Goal: Information Seeking & Learning: Learn about a topic

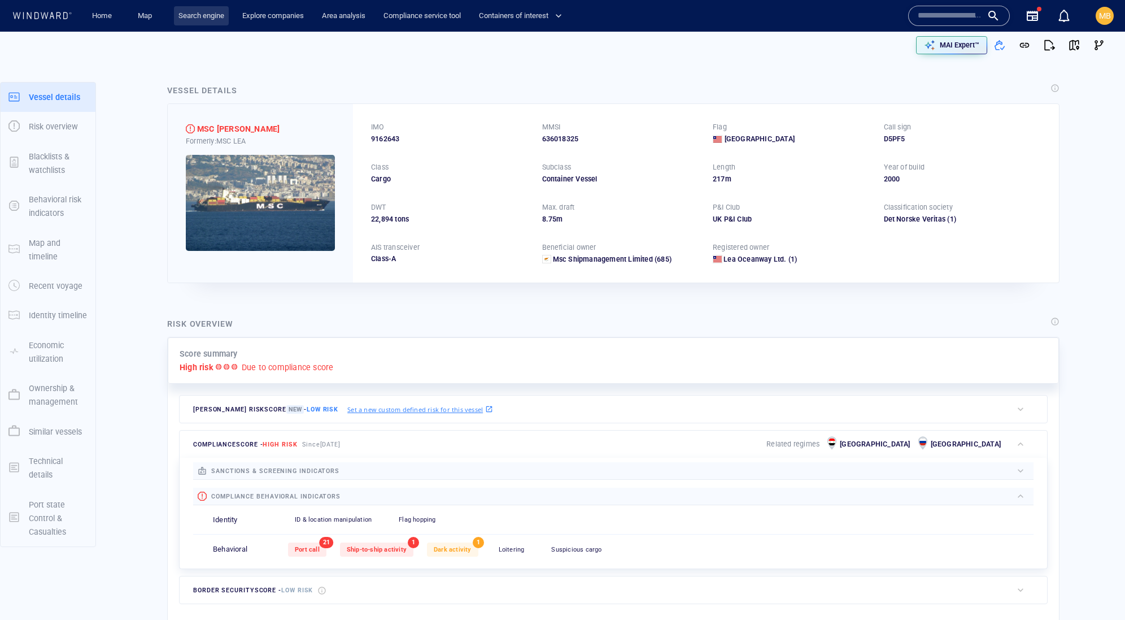
click at [205, 16] on link "Search engine" at bounding box center [201, 16] width 55 height 20
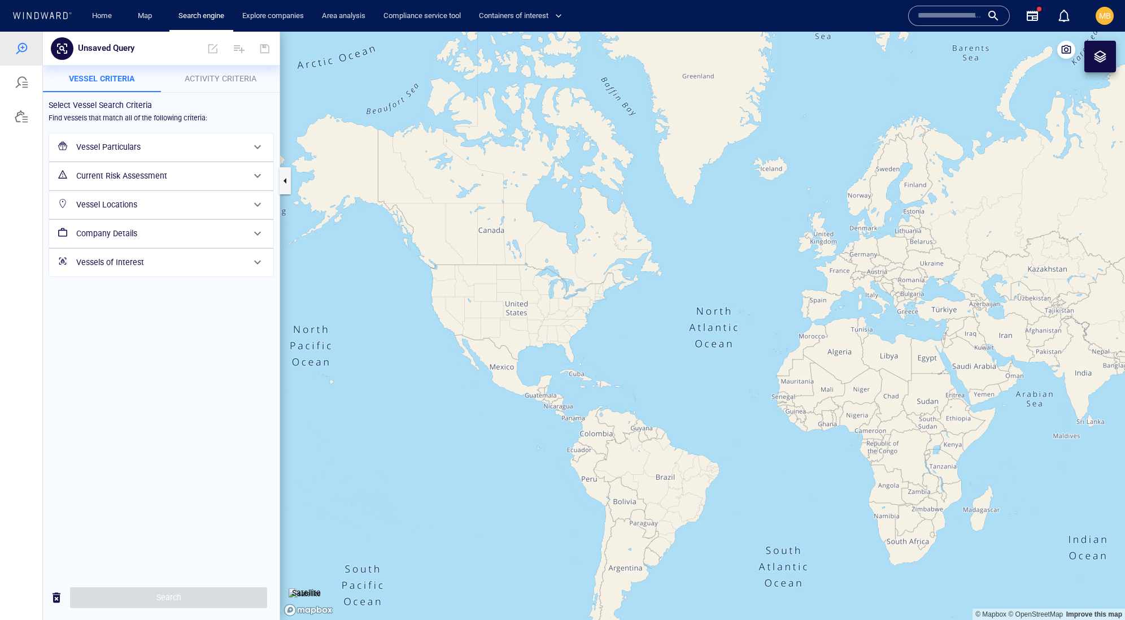
click at [127, 154] on h6 "Vessel Particulars" at bounding box center [160, 147] width 168 height 14
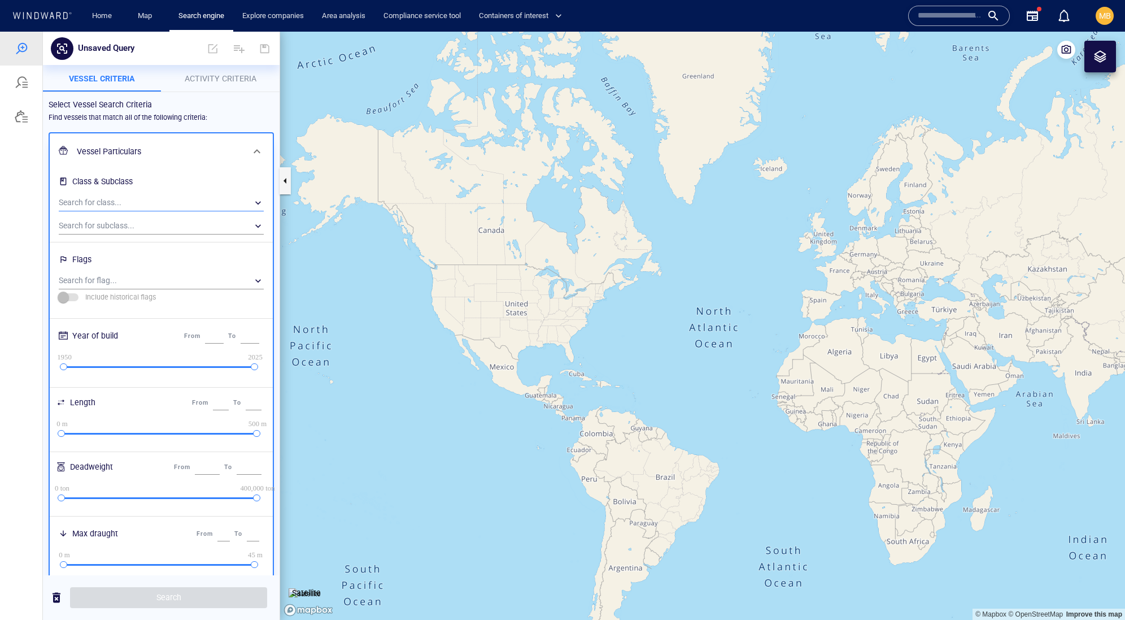
click at [120, 211] on div "​" at bounding box center [161, 202] width 205 height 17
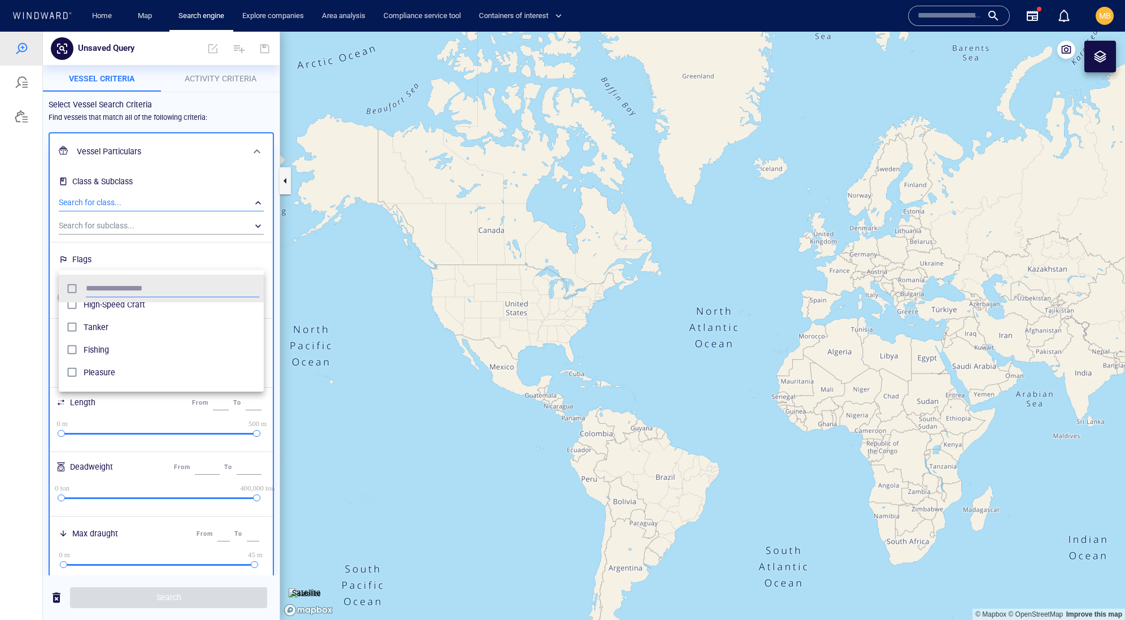
scroll to position [55, 0]
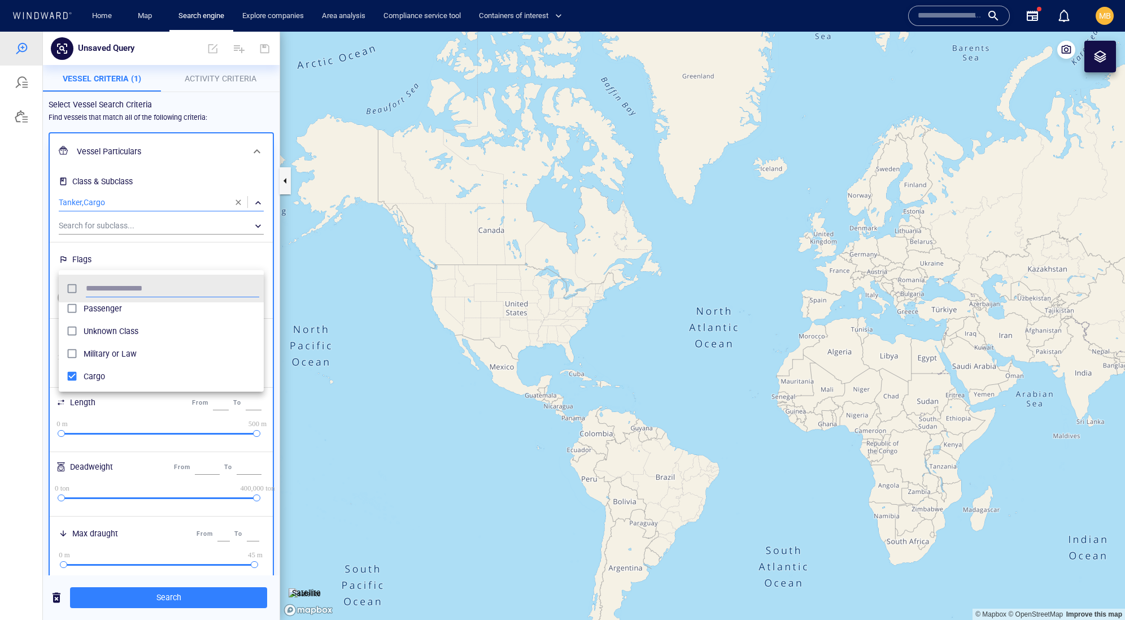
click at [201, 249] on div at bounding box center [562, 326] width 1125 height 588
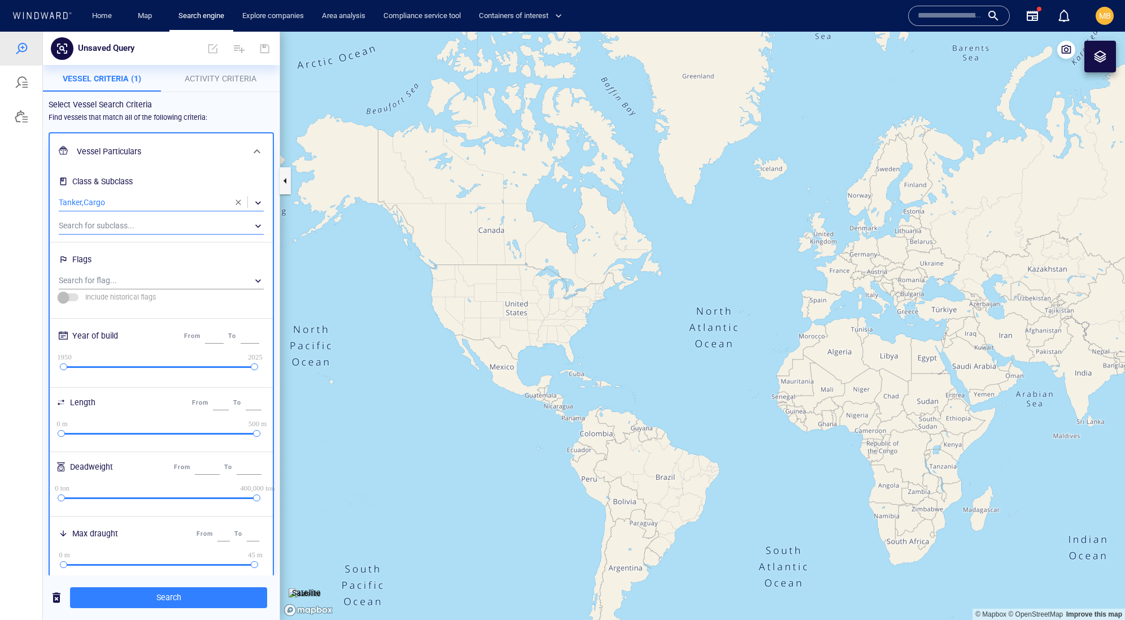
click at [158, 234] on div "​" at bounding box center [161, 226] width 205 height 17
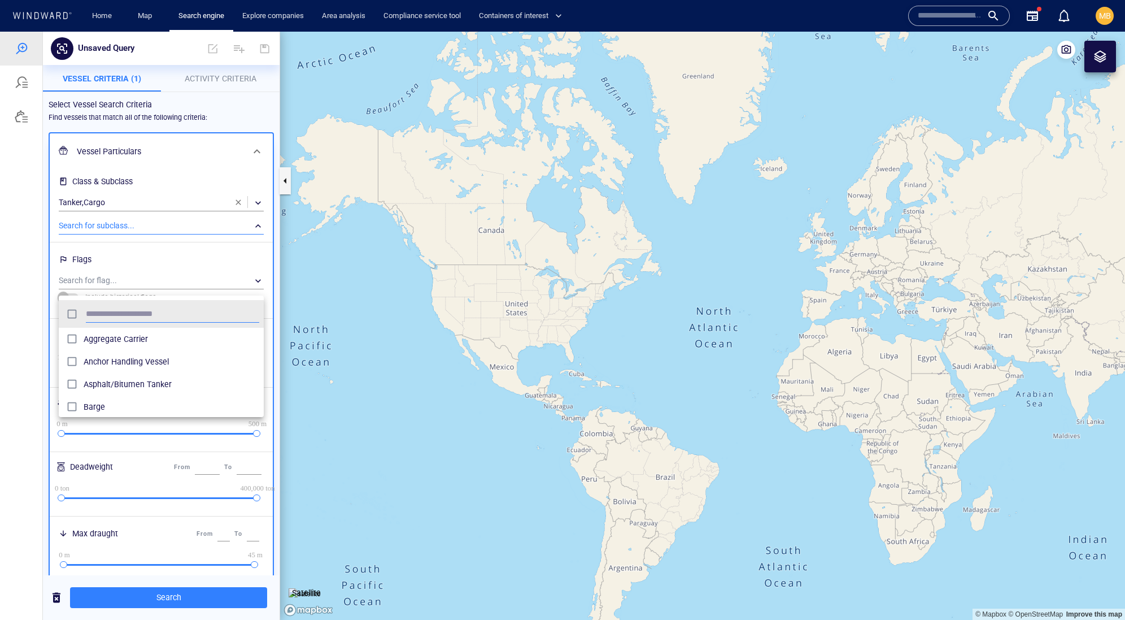
scroll to position [123, 206]
click at [222, 78] on div at bounding box center [562, 326] width 1125 height 588
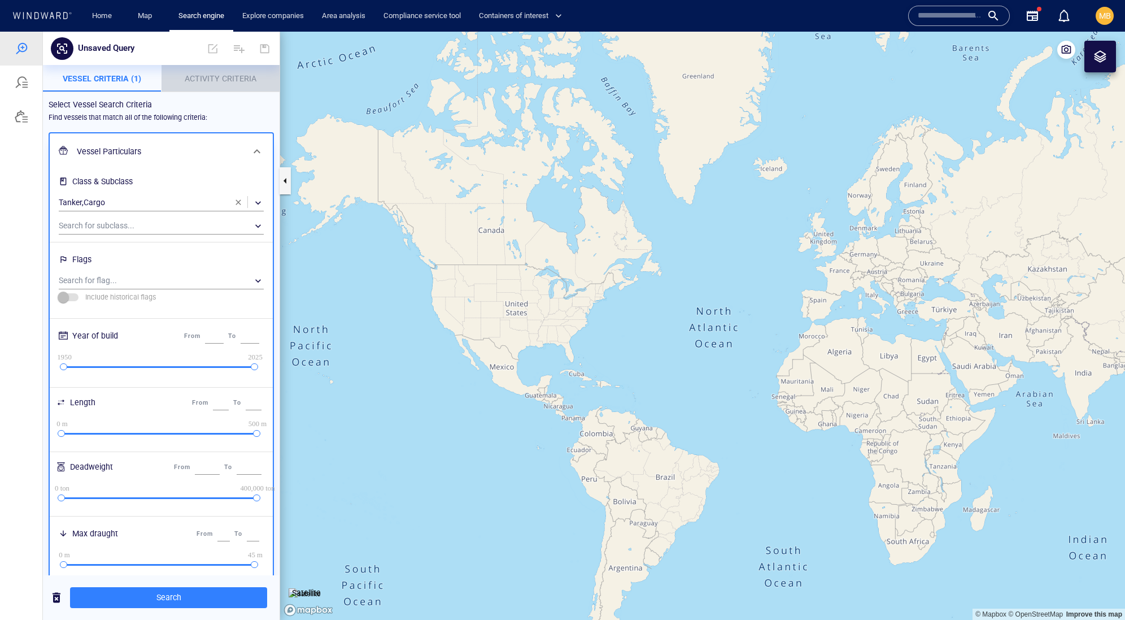
click at [218, 77] on span "Activity Criteria" at bounding box center [221, 78] width 72 height 9
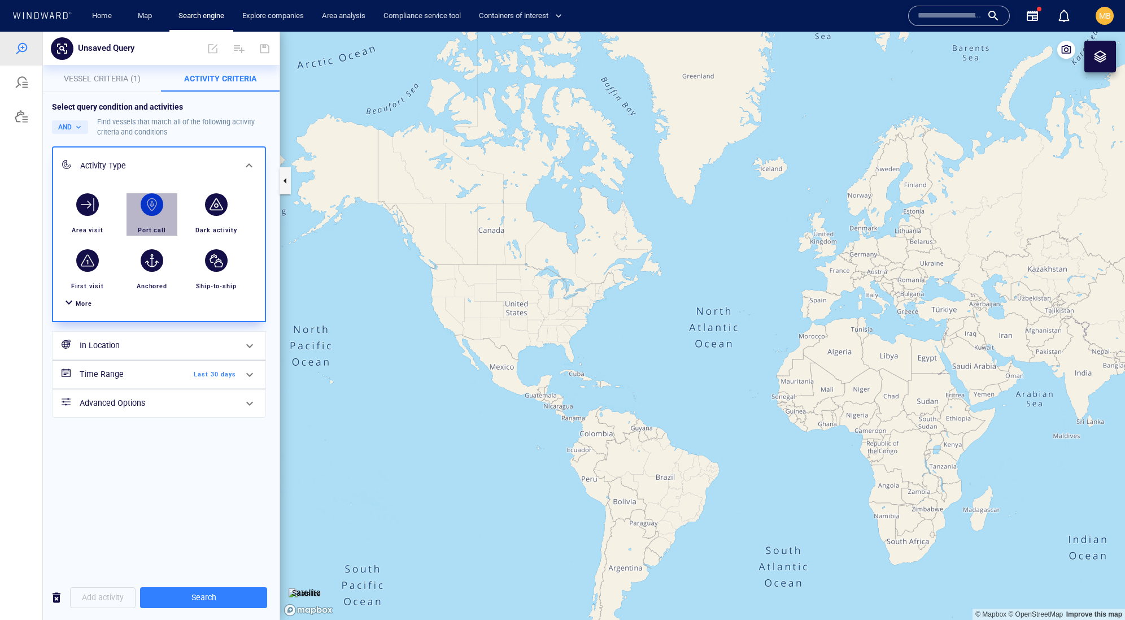
click at [151, 216] on div "button" at bounding box center [152, 204] width 23 height 23
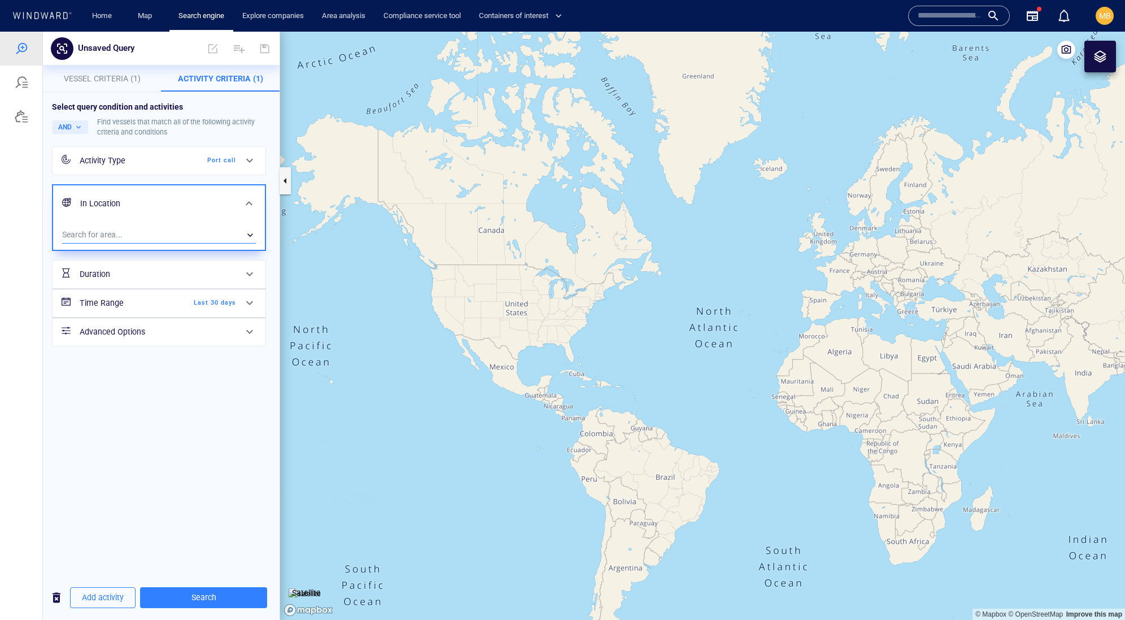
click at [136, 244] on div "​" at bounding box center [159, 235] width 194 height 17
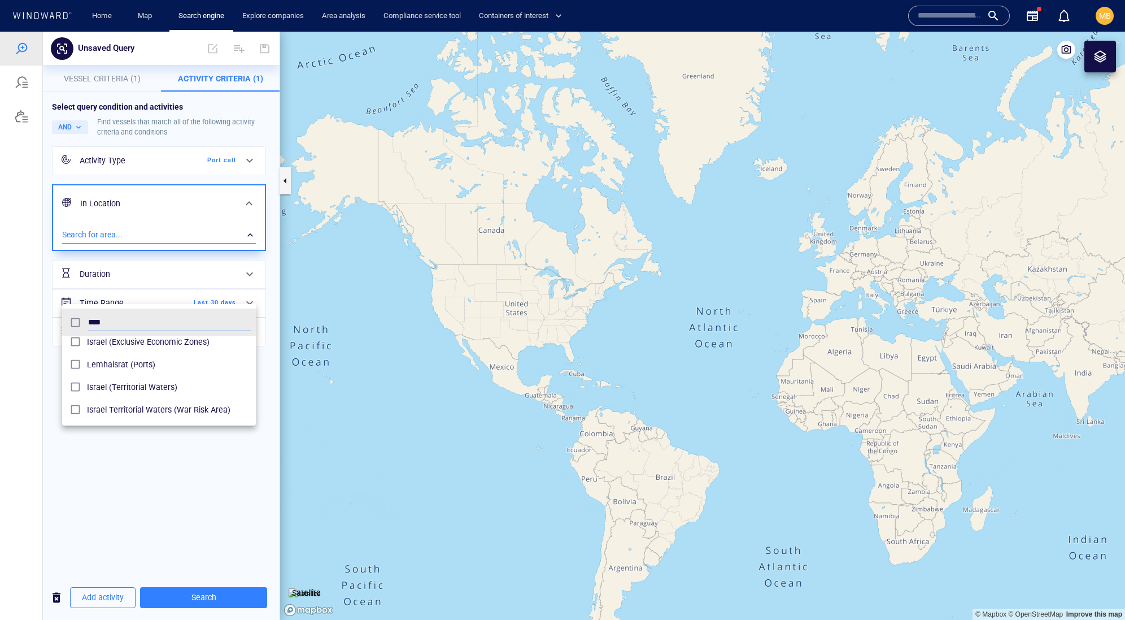
scroll to position [28, 0]
type input "****"
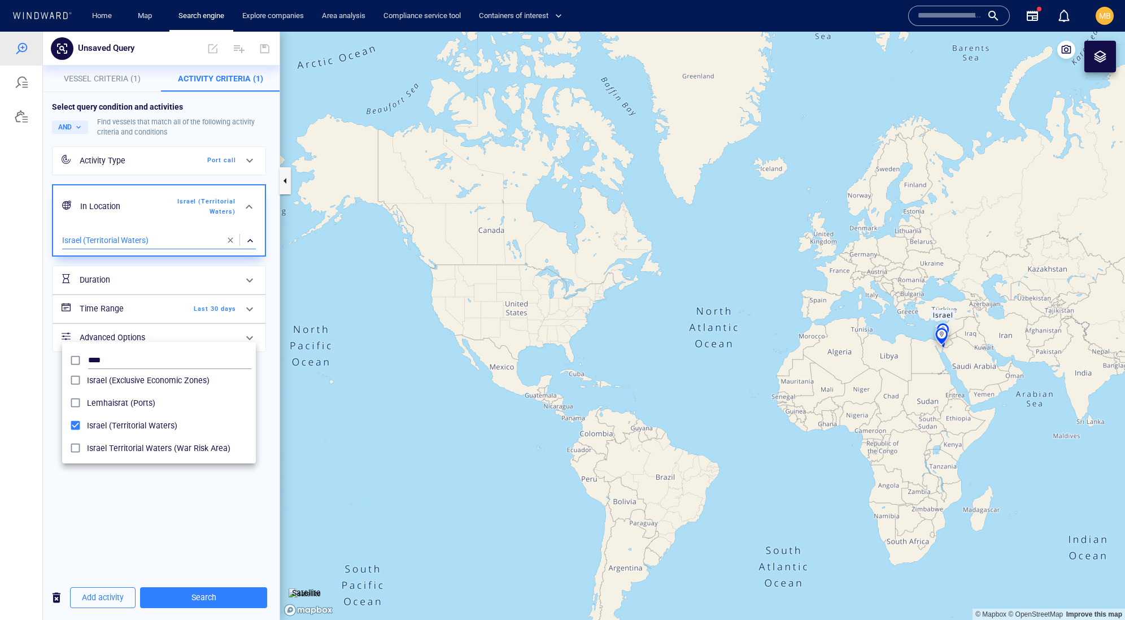
drag, startPoint x: 141, startPoint y: 434, endPoint x: 145, endPoint y: 511, distance: 77.5
click at [145, 511] on div at bounding box center [562, 326] width 1125 height 588
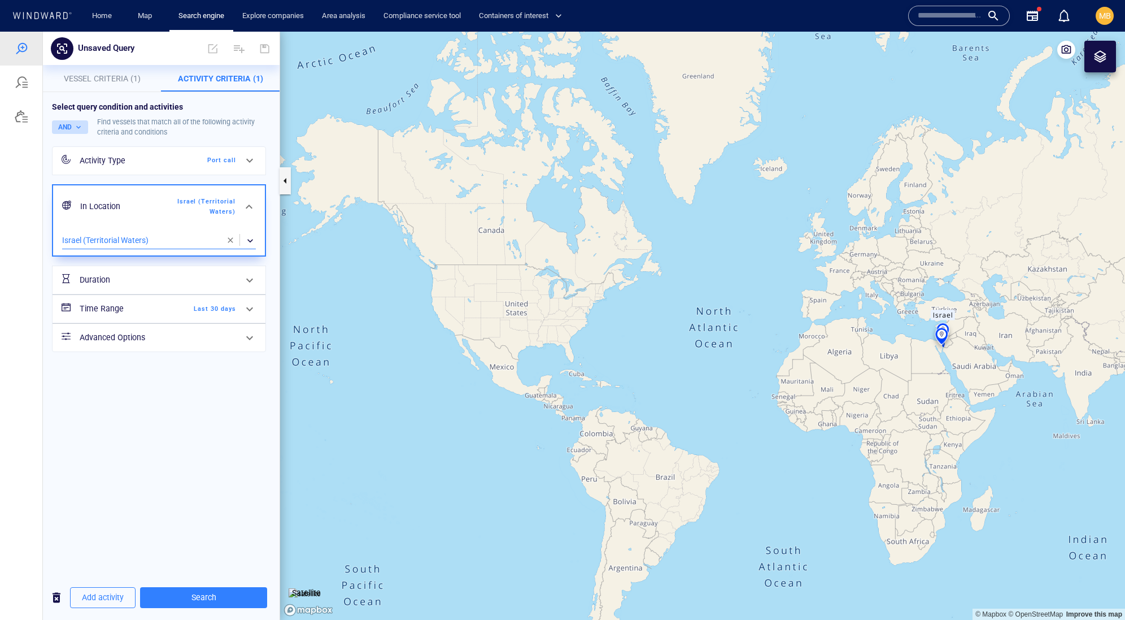
click at [88, 134] on button "AND" at bounding box center [70, 127] width 36 height 14
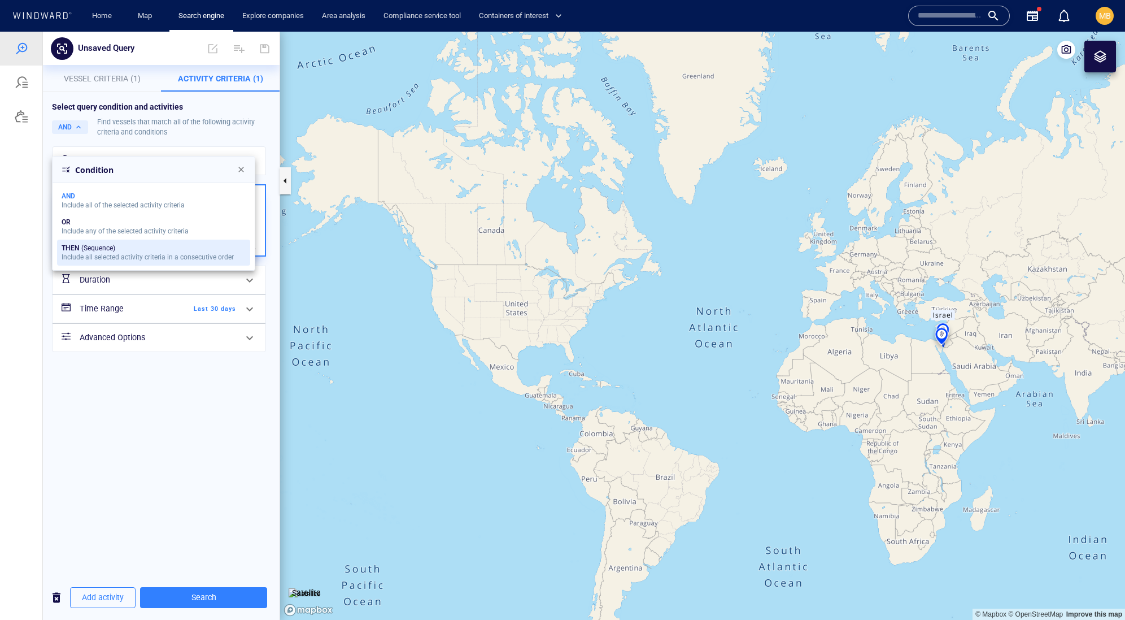
click at [79, 252] on div "THEN" at bounding box center [71, 248] width 18 height 8
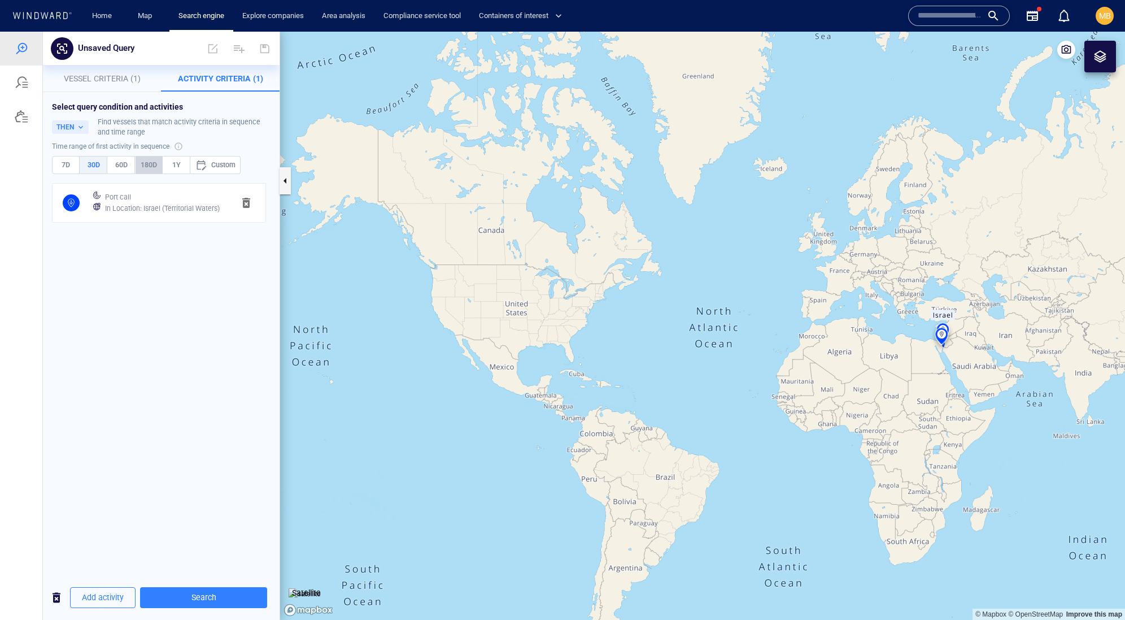
click at [158, 171] on span "180D" at bounding box center [149, 165] width 18 height 12
click at [114, 593] on span "Add activity" at bounding box center [103, 597] width 42 height 14
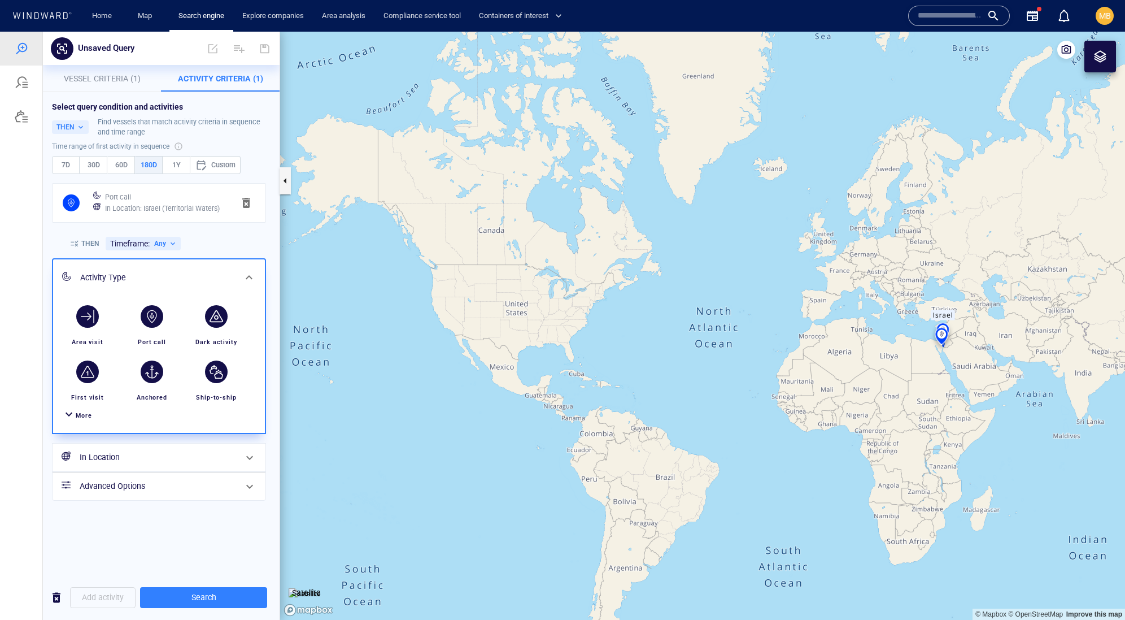
click at [147, 184] on div "Time range of first activity in sequence 7D 30D 60D 180D 1Y Custom ~" at bounding box center [161, 163] width 219 height 42
click at [122, 74] on span "Vessel Criteria (1)" at bounding box center [102, 78] width 77 height 9
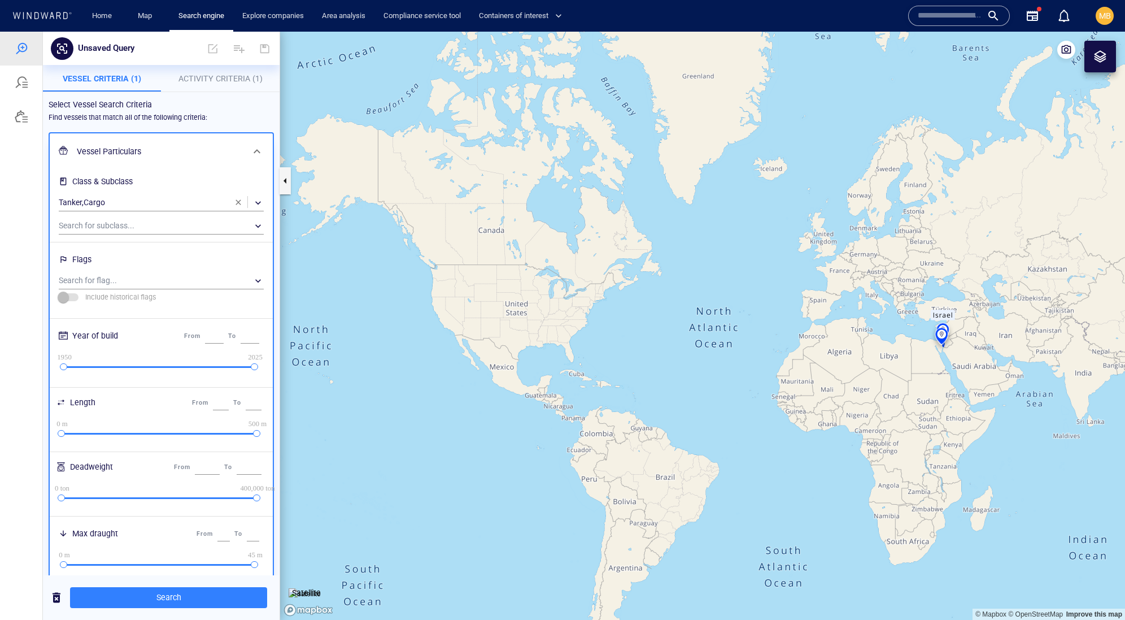
click at [211, 76] on span "Activity Criteria (1)" at bounding box center [221, 78] width 84 height 9
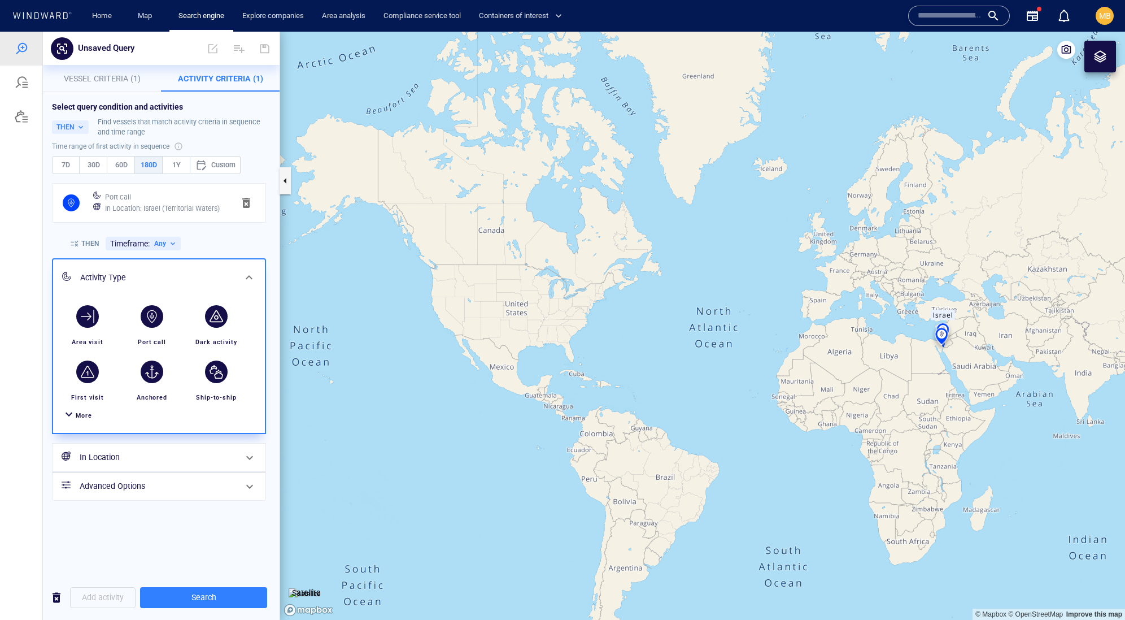
click at [158, 171] on span "180D" at bounding box center [149, 165] width 18 height 12
click at [159, 214] on h6 "In Location : Israel (Territorial Waters)" at bounding box center [162, 208] width 115 height 11
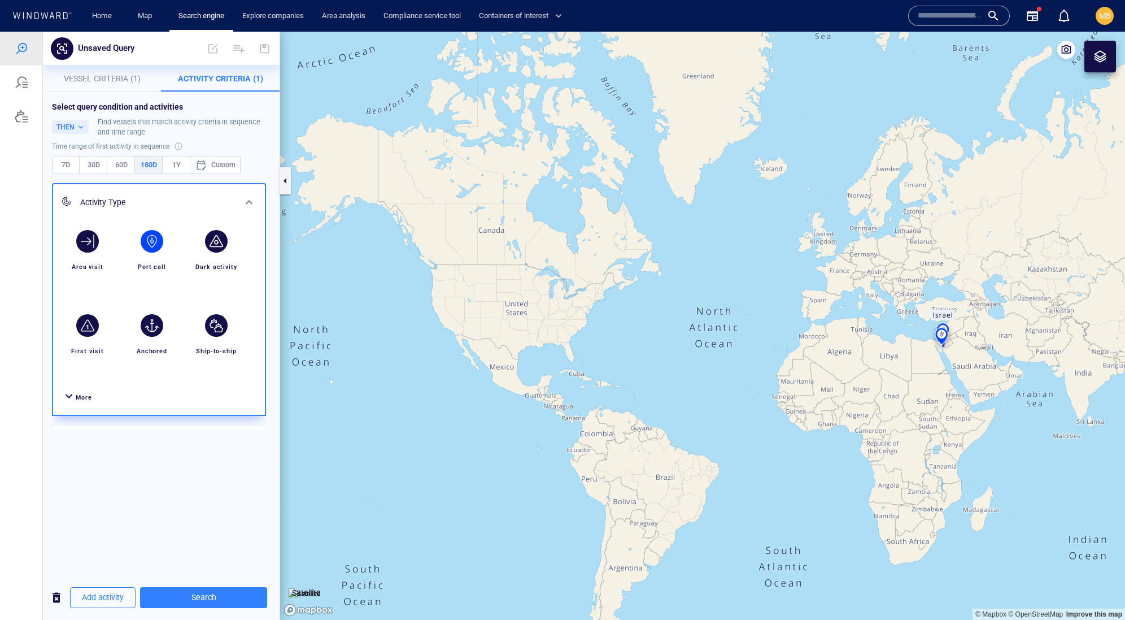
click at [184, 279] on div "Dark activity" at bounding box center [216, 251] width 64 height 56
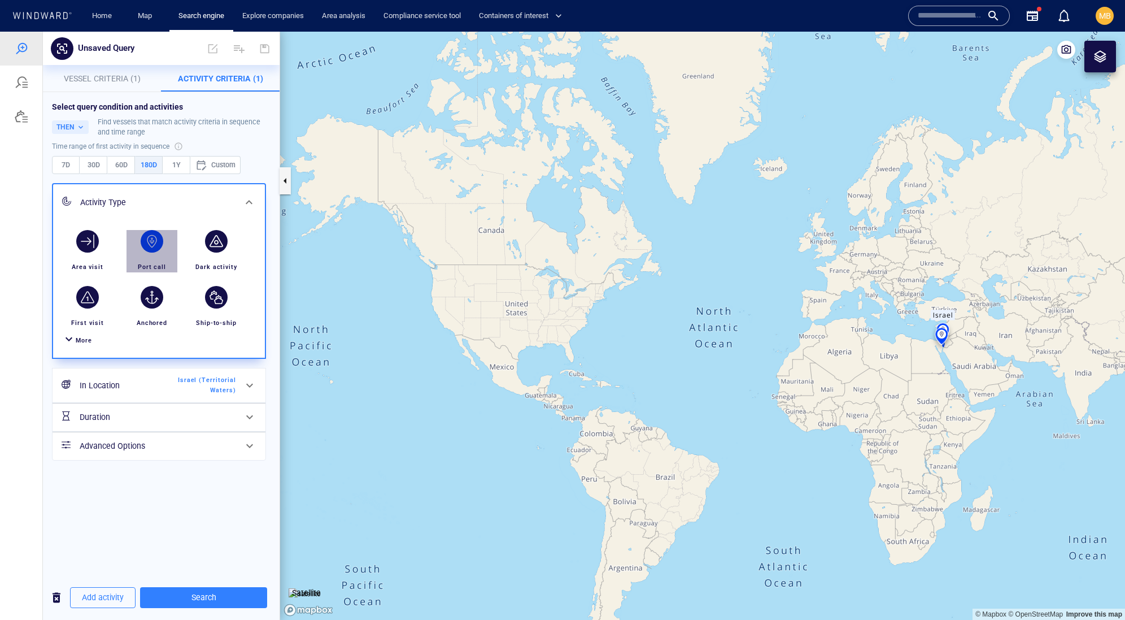
click at [157, 253] on div "button" at bounding box center [152, 241] width 23 height 23
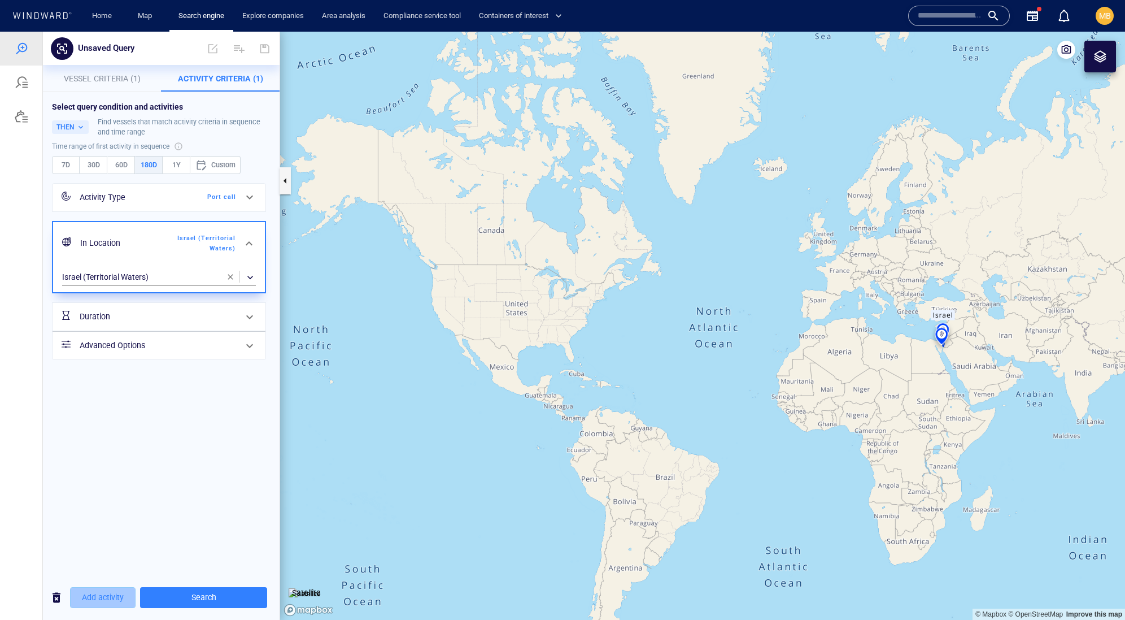
click at [108, 595] on span "Add activity" at bounding box center [103, 597] width 42 height 14
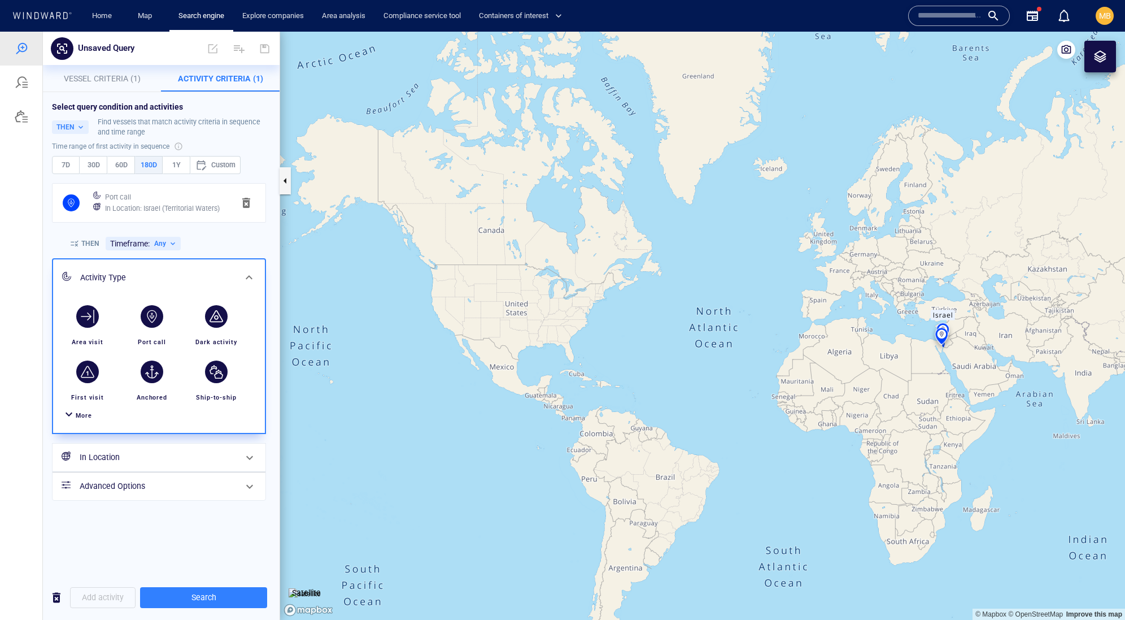
click at [165, 214] on h6 "In Location : Israel (Territorial Waters)" at bounding box center [162, 208] width 115 height 11
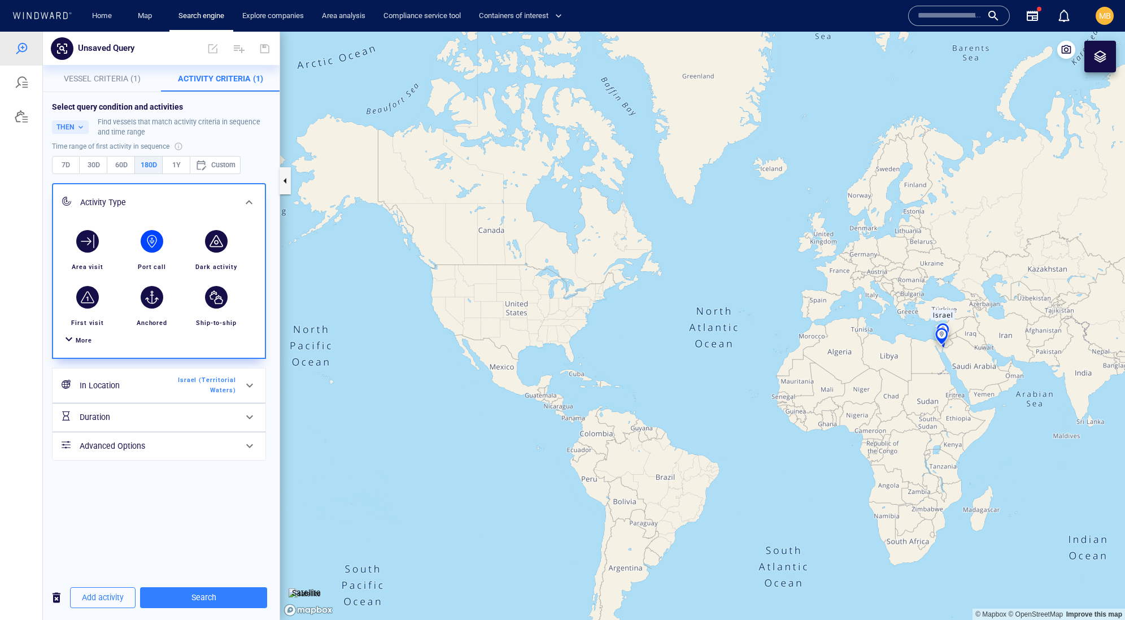
click at [149, 253] on div "button" at bounding box center [152, 241] width 23 height 23
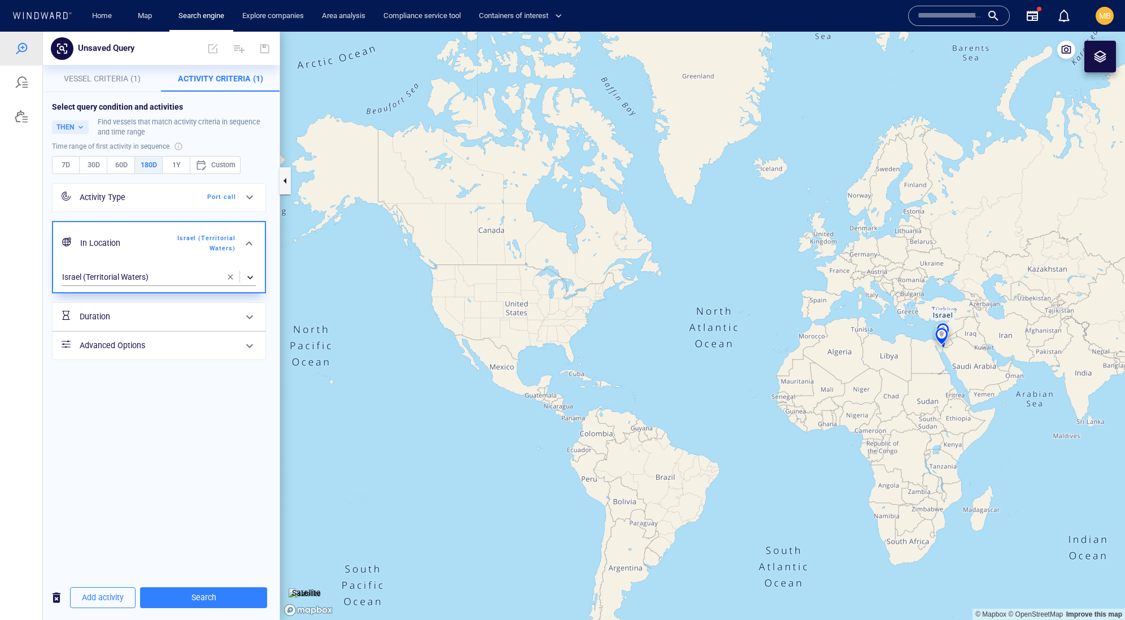
click at [139, 324] on h6 "Duration" at bounding box center [126, 317] width 92 height 14
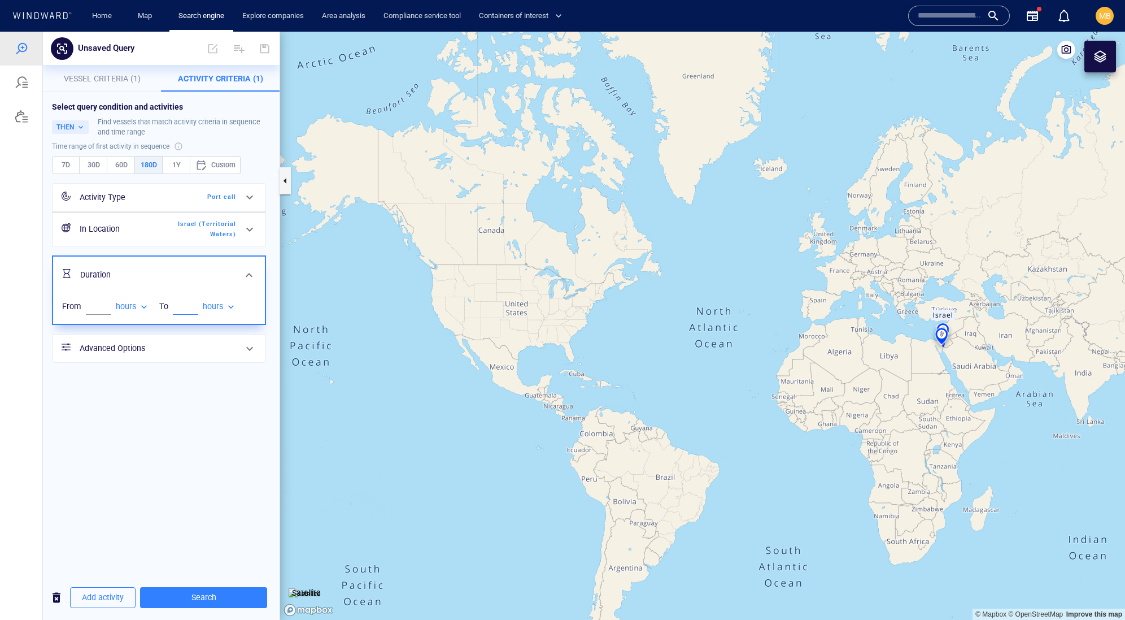
type input "*"
click at [198, 315] on input "*" at bounding box center [185, 306] width 25 height 17
type input "*"
click at [111, 315] on input "*" at bounding box center [98, 306] width 25 height 17
type input "*"
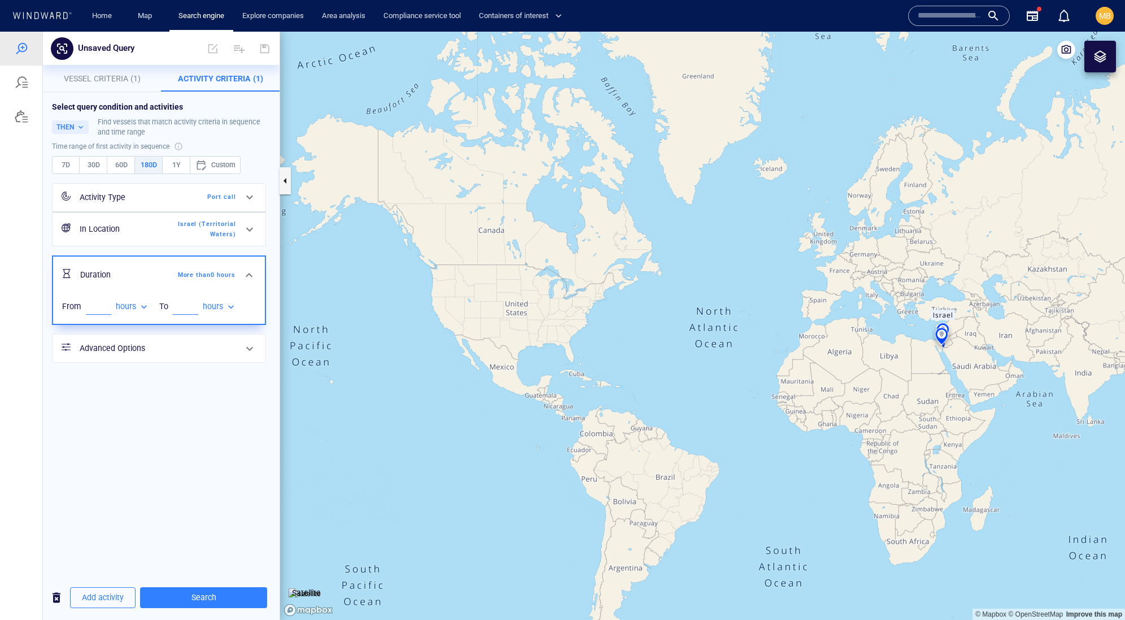
click at [206, 324] on div "From * hours ***** To * hours *****" at bounding box center [159, 308] width 212 height 31
type input "*"
click at [237, 318] on div "hours" at bounding box center [220, 313] width 34 height 10
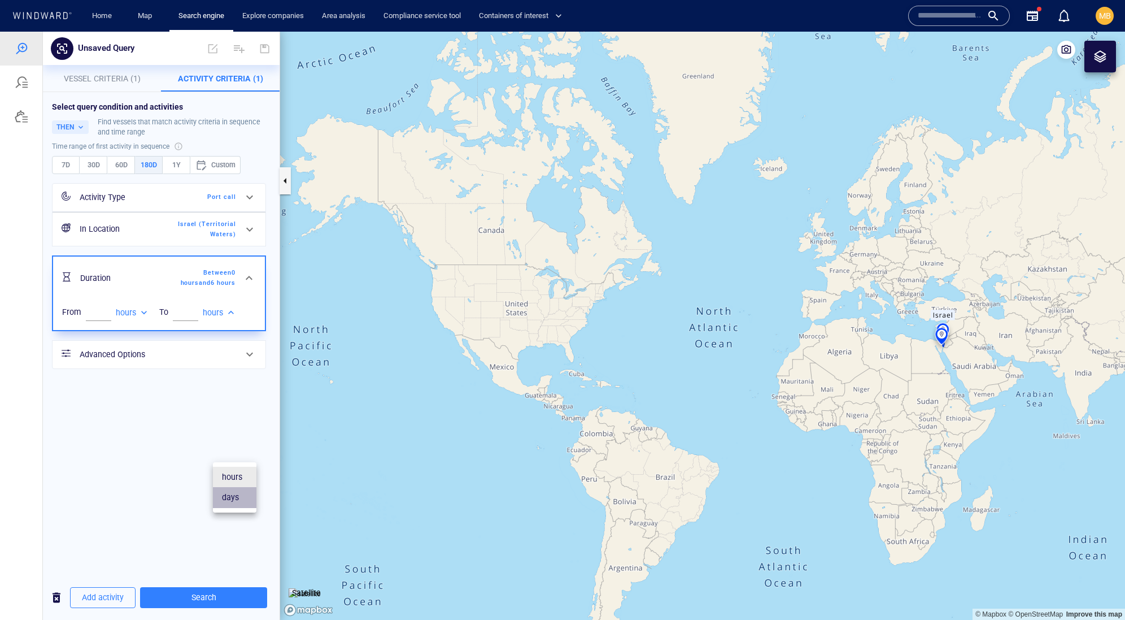
click at [231, 502] on li "days" at bounding box center [235, 497] width 44 height 20
type input "****"
click at [124, 597] on span "Add activity" at bounding box center [103, 597] width 42 height 14
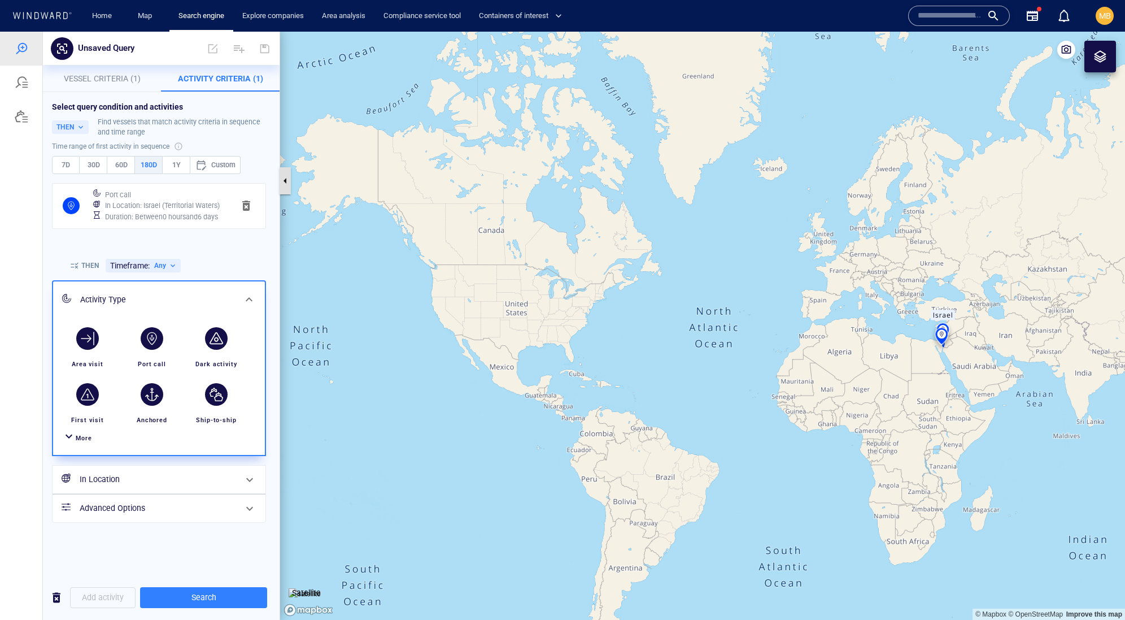
click at [286, 181] on button "button" at bounding box center [285, 180] width 11 height 27
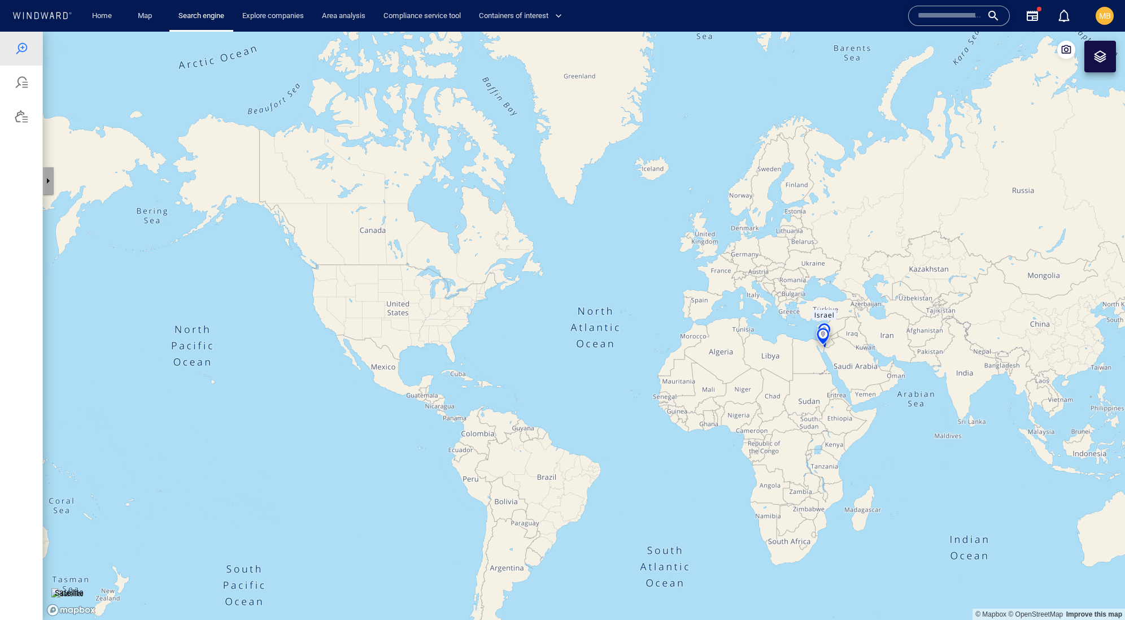
click at [53, 184] on button "button" at bounding box center [47, 180] width 11 height 27
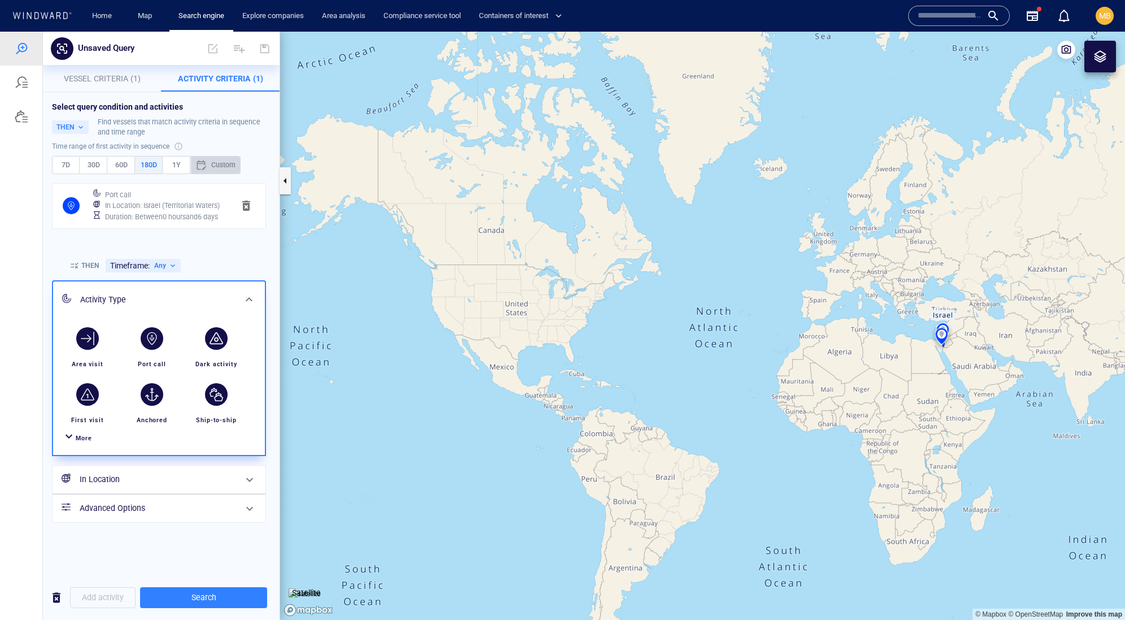
click at [236, 171] on div "Custom" at bounding box center [215, 165] width 40 height 12
click at [26, 46] on div at bounding box center [22, 49] width 14 height 14
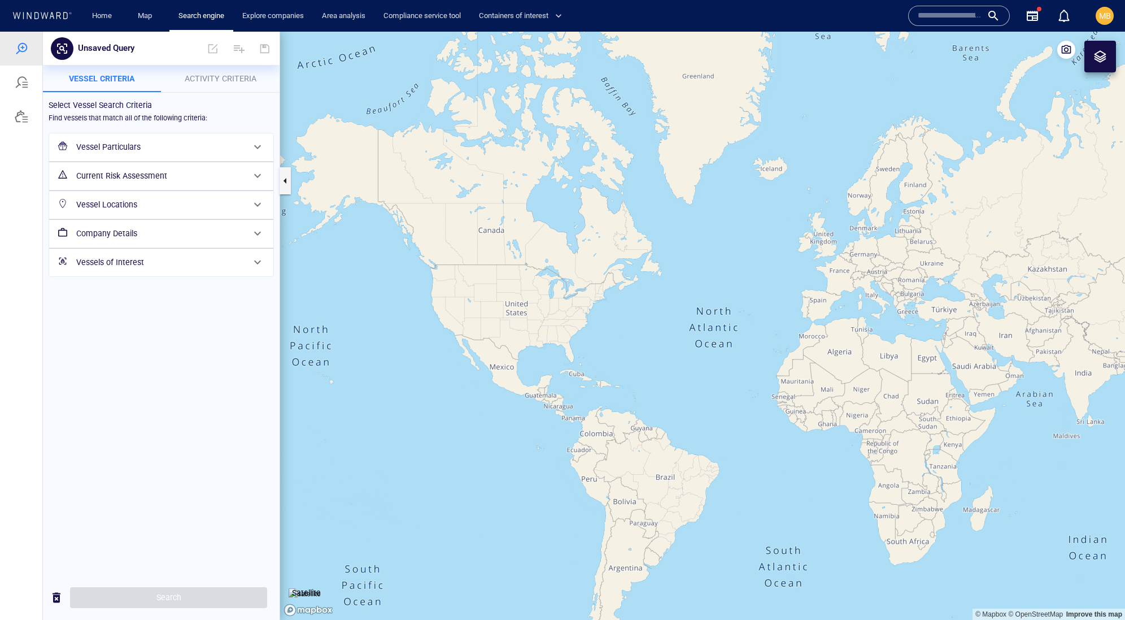
click at [156, 154] on h6 "Vessel Particulars" at bounding box center [160, 147] width 168 height 14
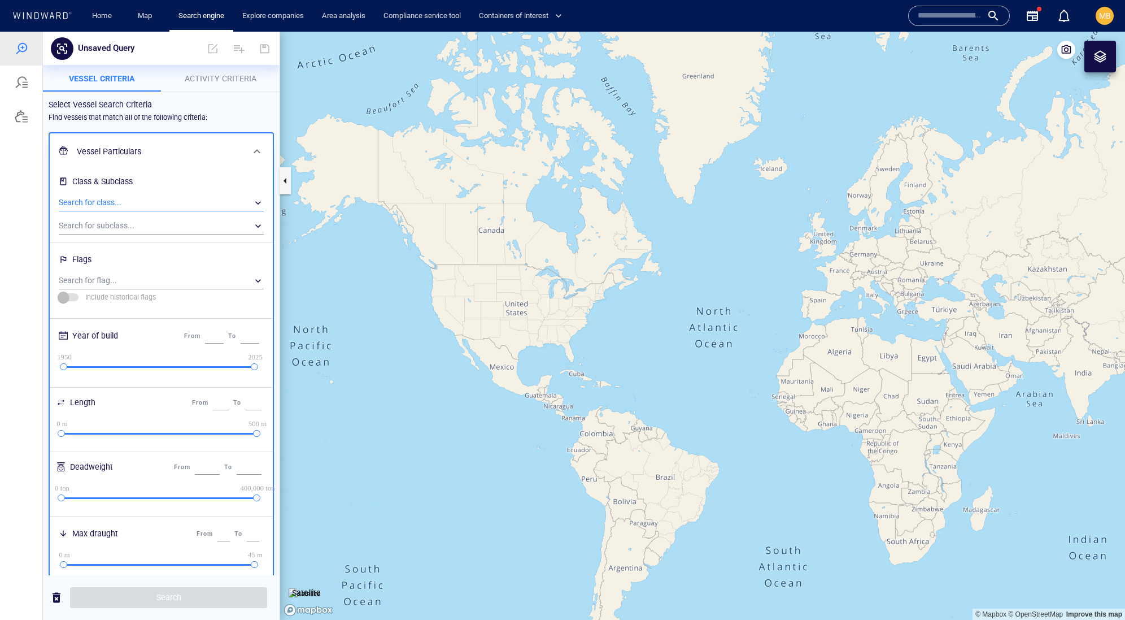
click at [130, 211] on div "​" at bounding box center [161, 202] width 205 height 17
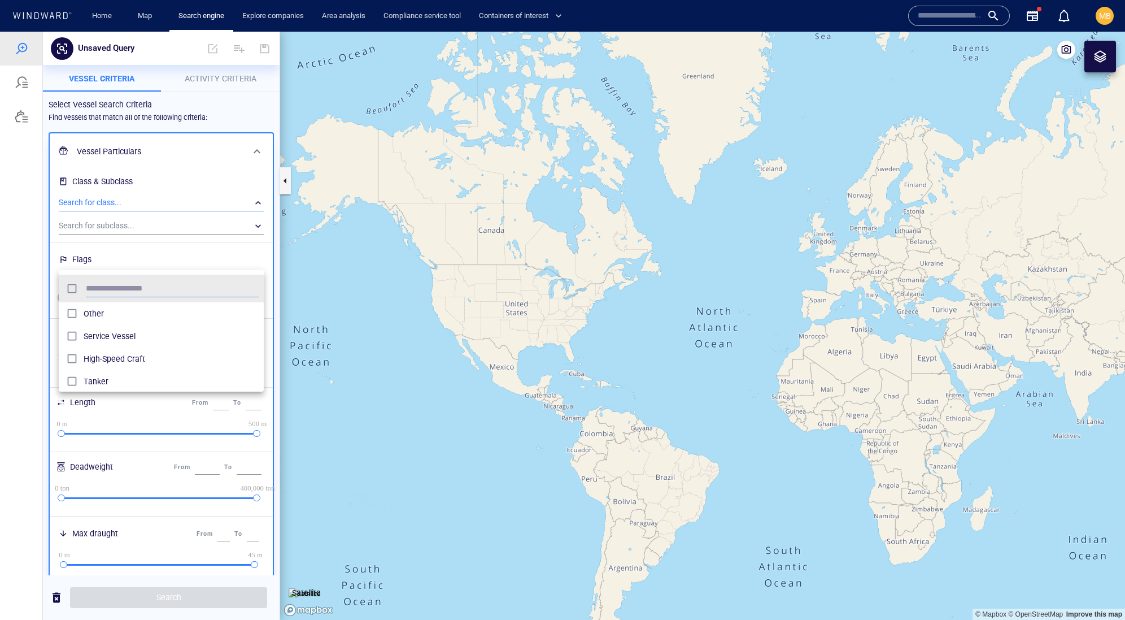
scroll to position [123, 206]
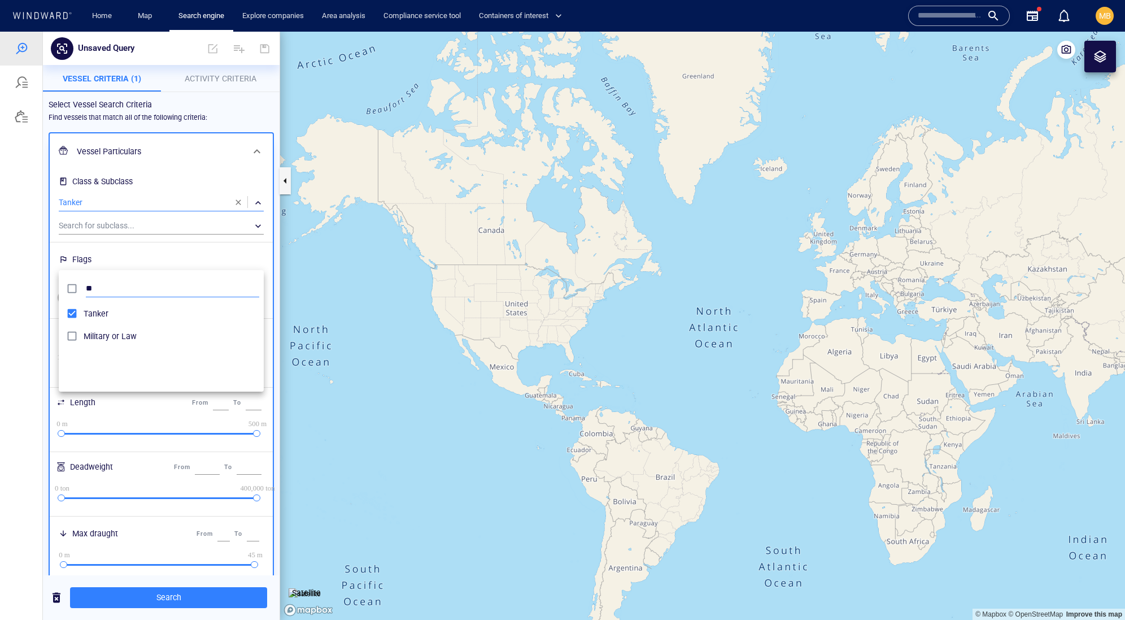
type input "*"
type input "*****"
click at [277, 484] on div at bounding box center [562, 326] width 1125 height 588
click at [217, 77] on span "Activity Criteria" at bounding box center [221, 78] width 72 height 9
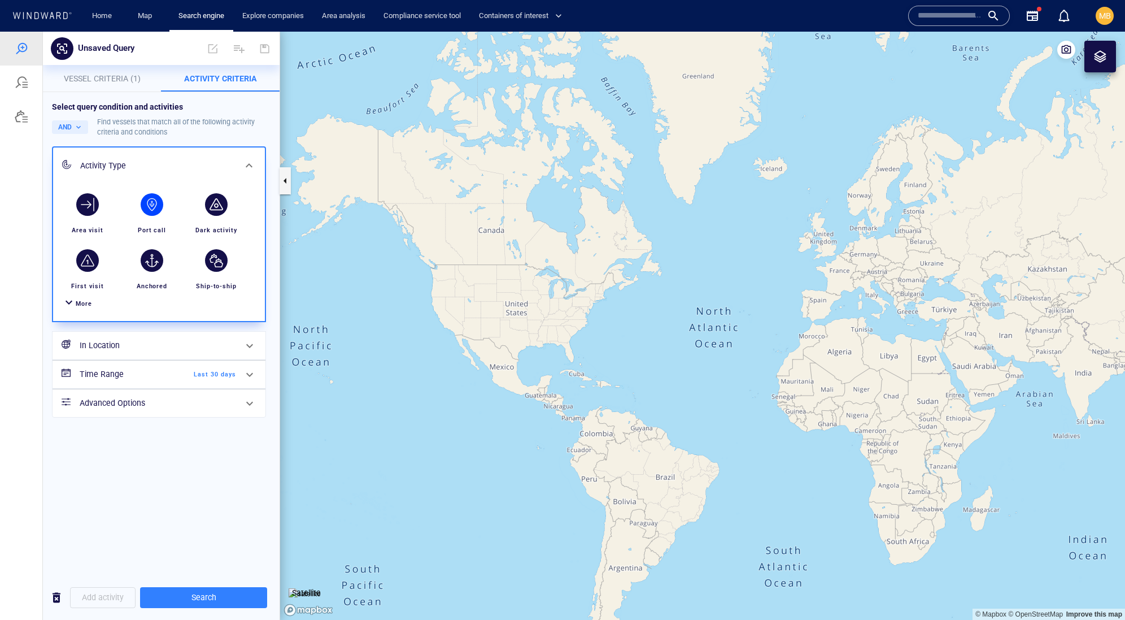
click at [153, 216] on div "button" at bounding box center [152, 204] width 23 height 23
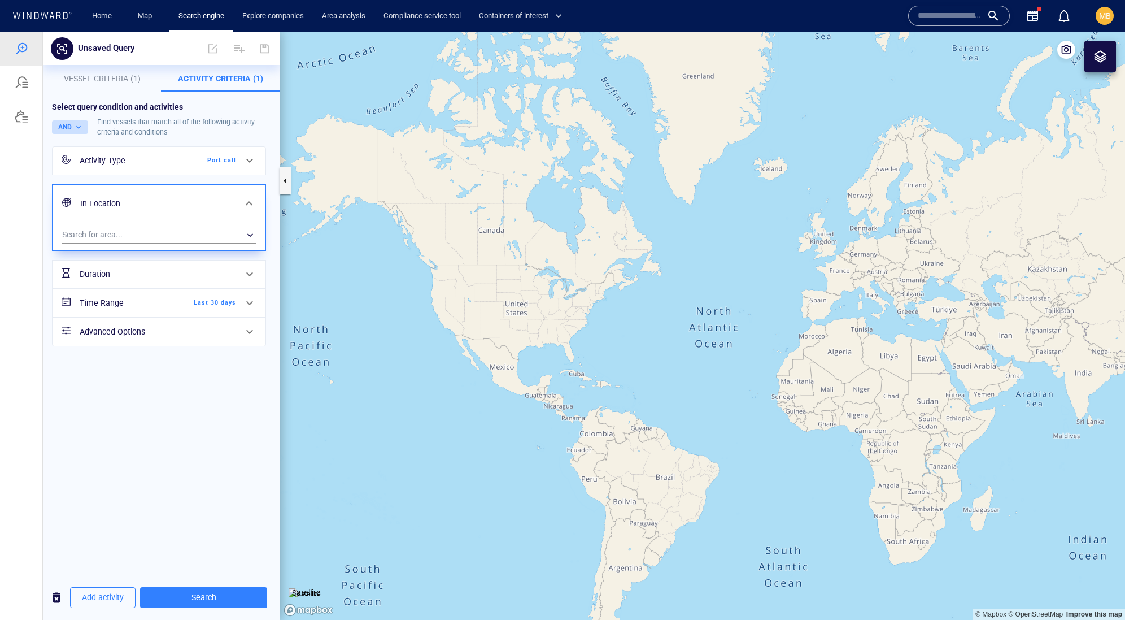
click at [88, 134] on button "AND" at bounding box center [70, 127] width 36 height 14
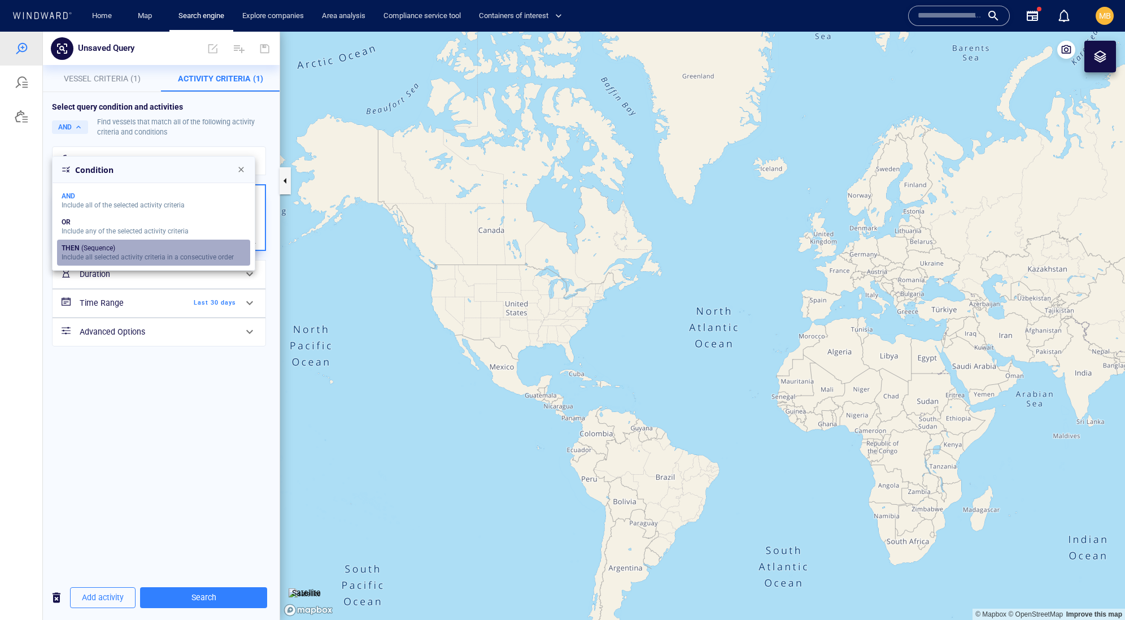
click at [95, 252] on div "THEN (Sequence)" at bounding box center [148, 248] width 172 height 8
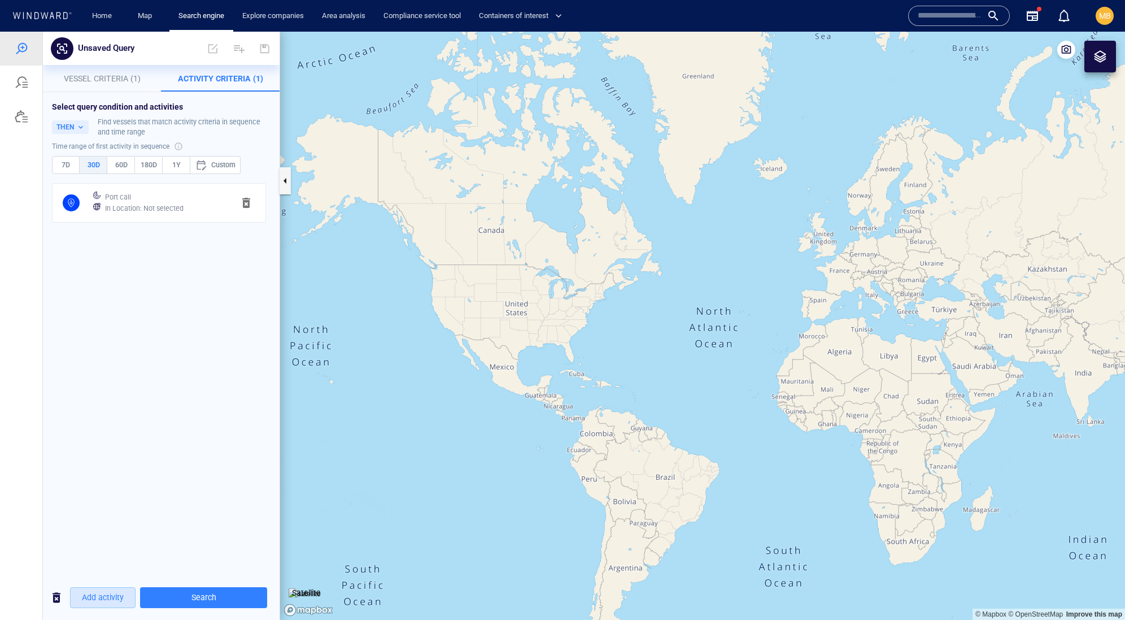
click at [113, 595] on span "Add activity" at bounding box center [103, 597] width 42 height 14
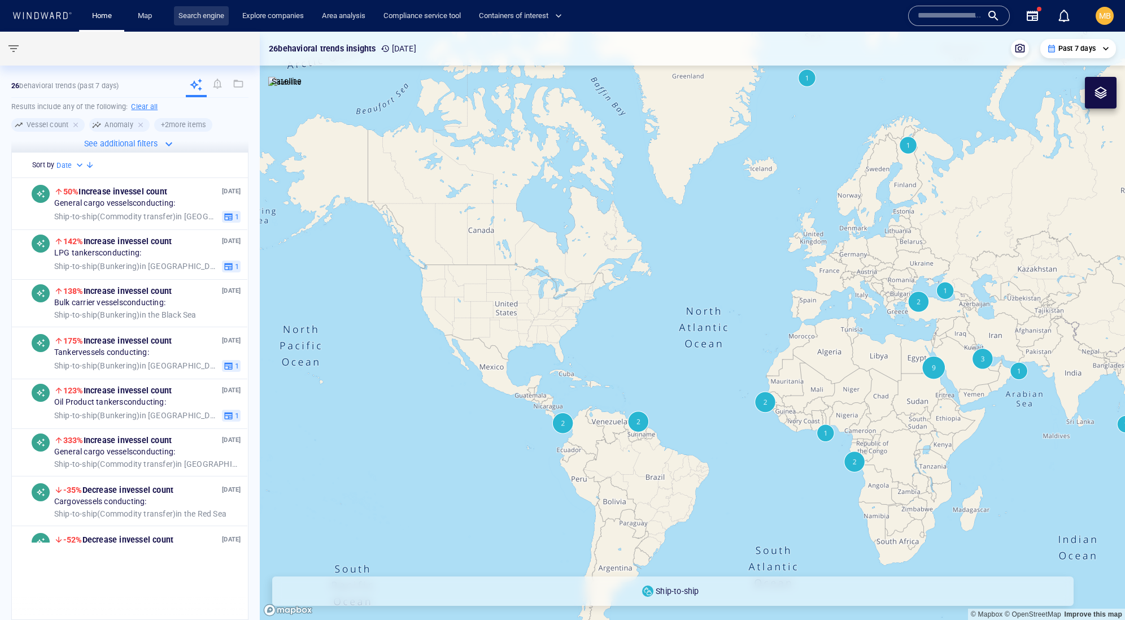
click at [213, 14] on link "Search engine" at bounding box center [201, 16] width 55 height 20
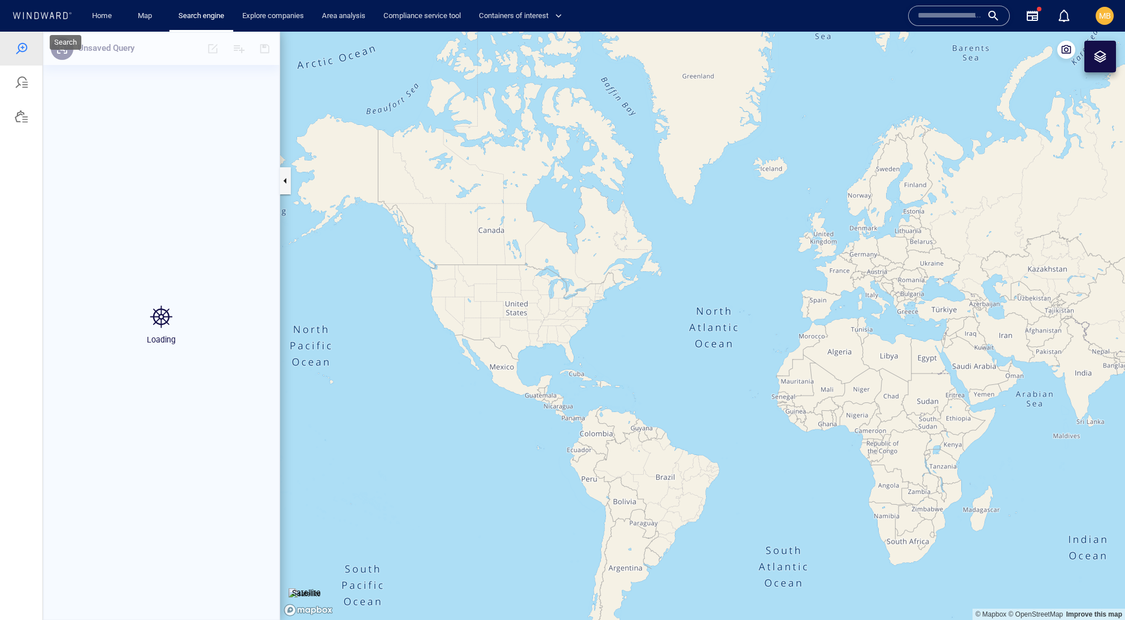
click at [25, 51] on div at bounding box center [22, 49] width 14 height 14
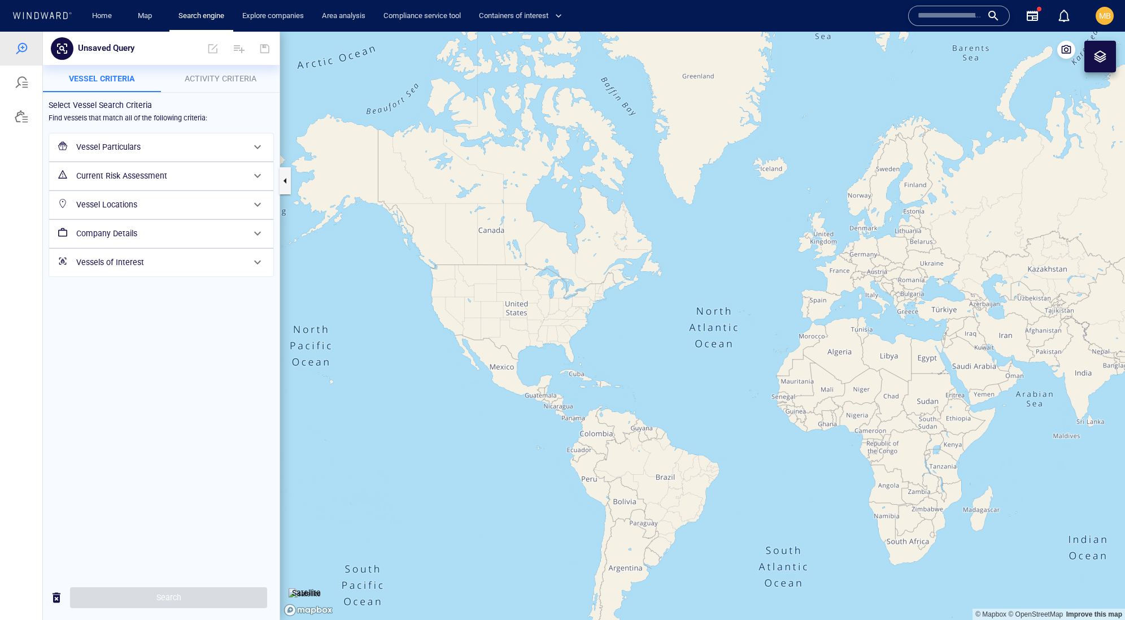
click at [146, 154] on h6 "Vessel Particulars" at bounding box center [160, 147] width 168 height 14
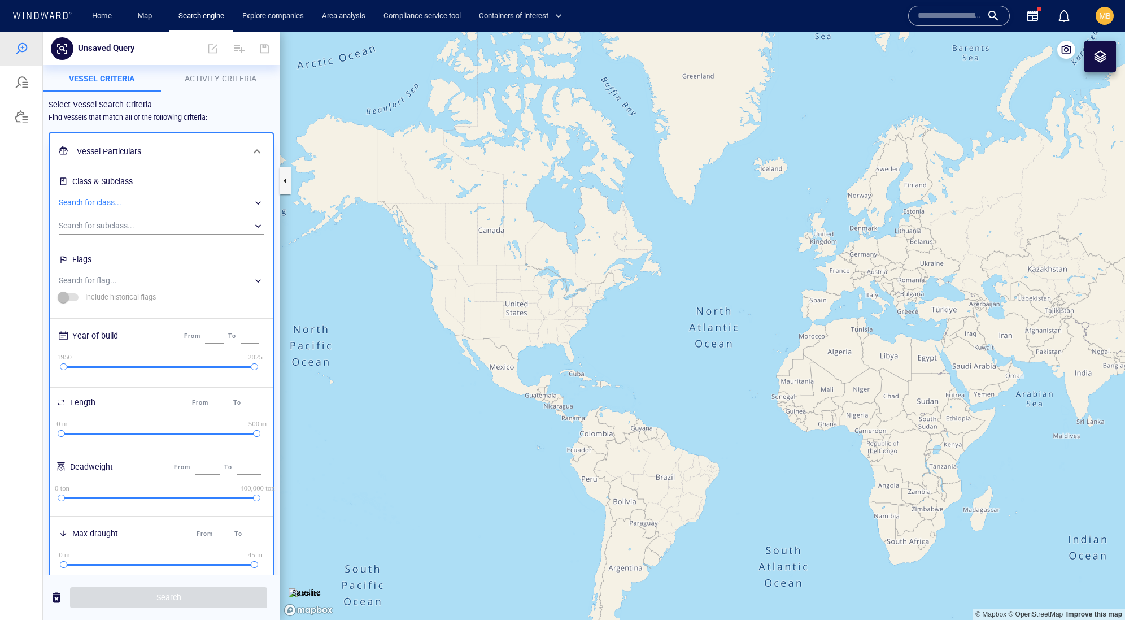
click at [131, 211] on div "​" at bounding box center [161, 202] width 205 height 17
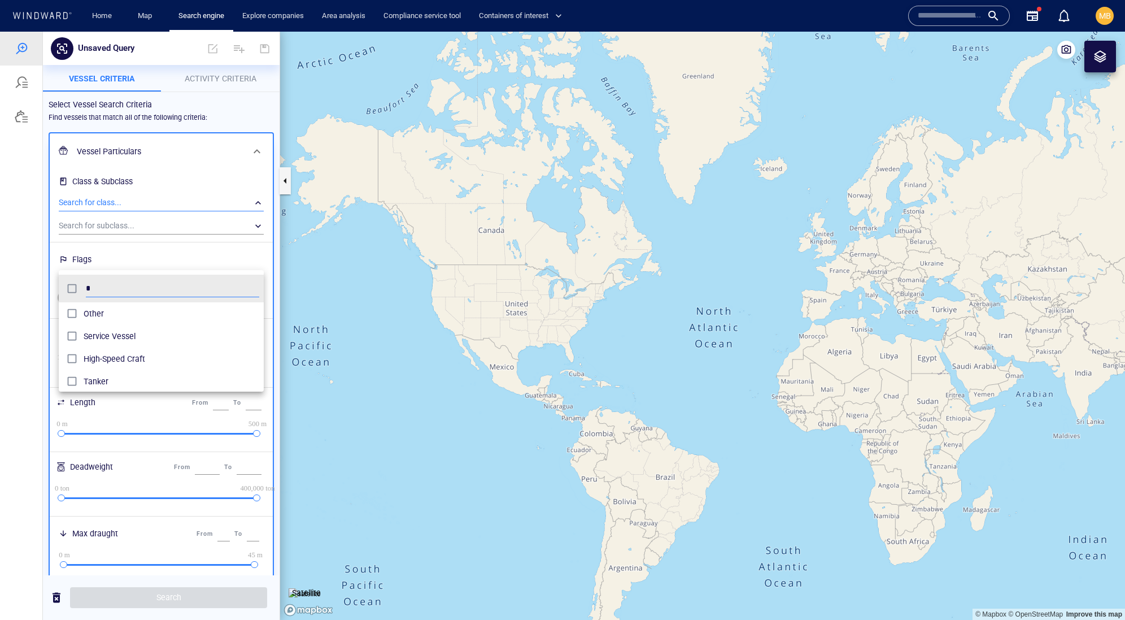
scroll to position [123, 206]
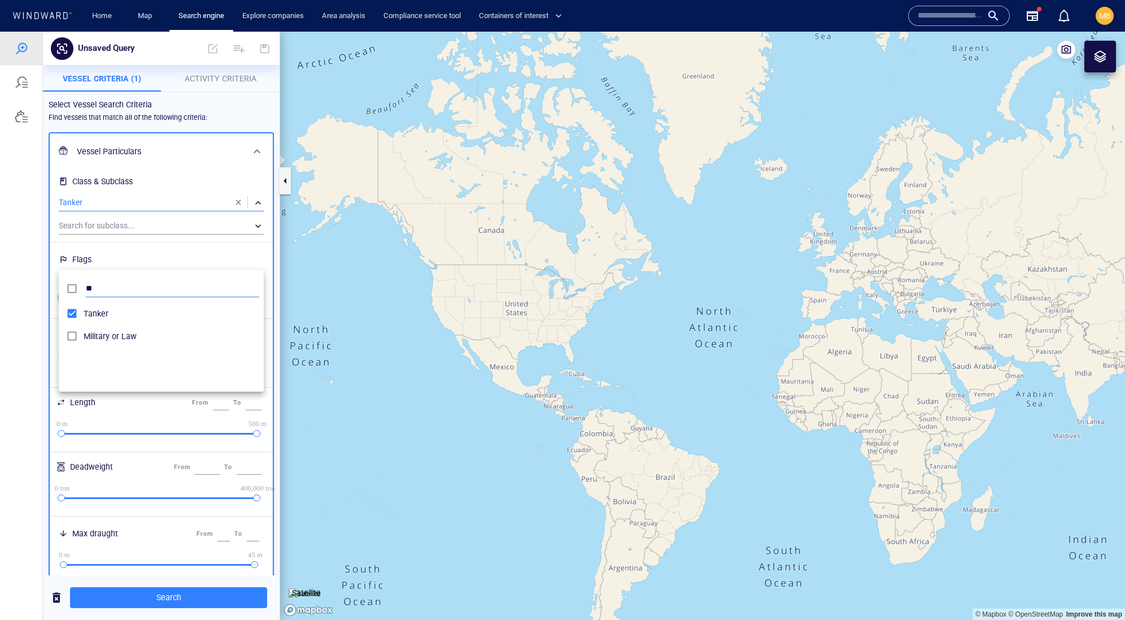
type input "*"
type input "*****"
click at [207, 76] on div at bounding box center [562, 326] width 1125 height 588
click at [207, 76] on span "Activity Criteria" at bounding box center [221, 78] width 72 height 9
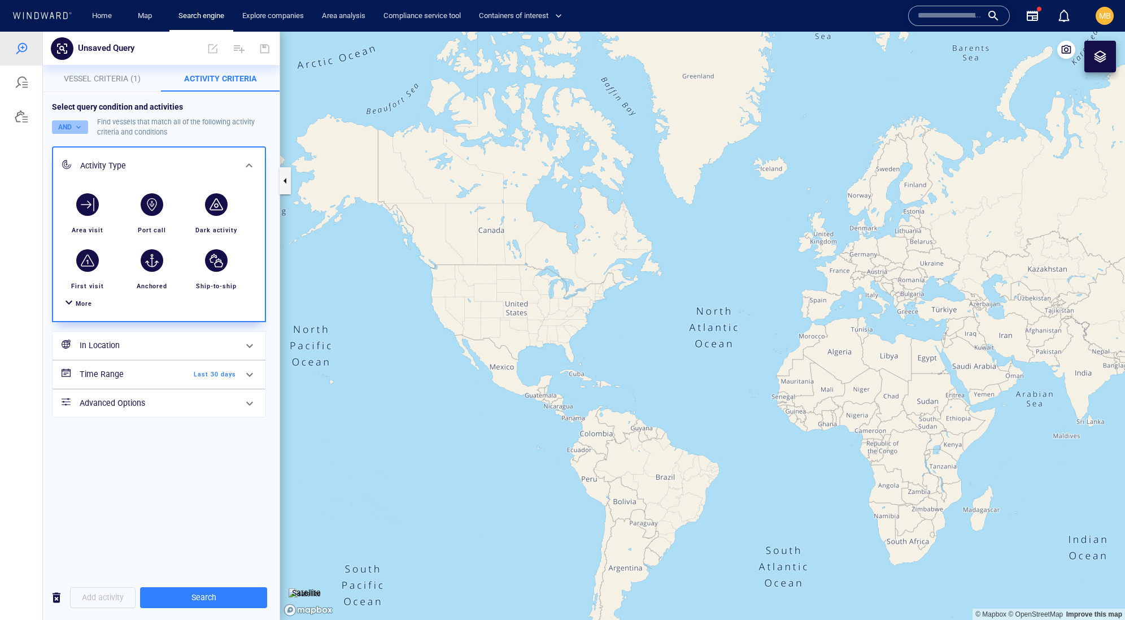
click at [78, 134] on button "AND" at bounding box center [70, 127] width 36 height 14
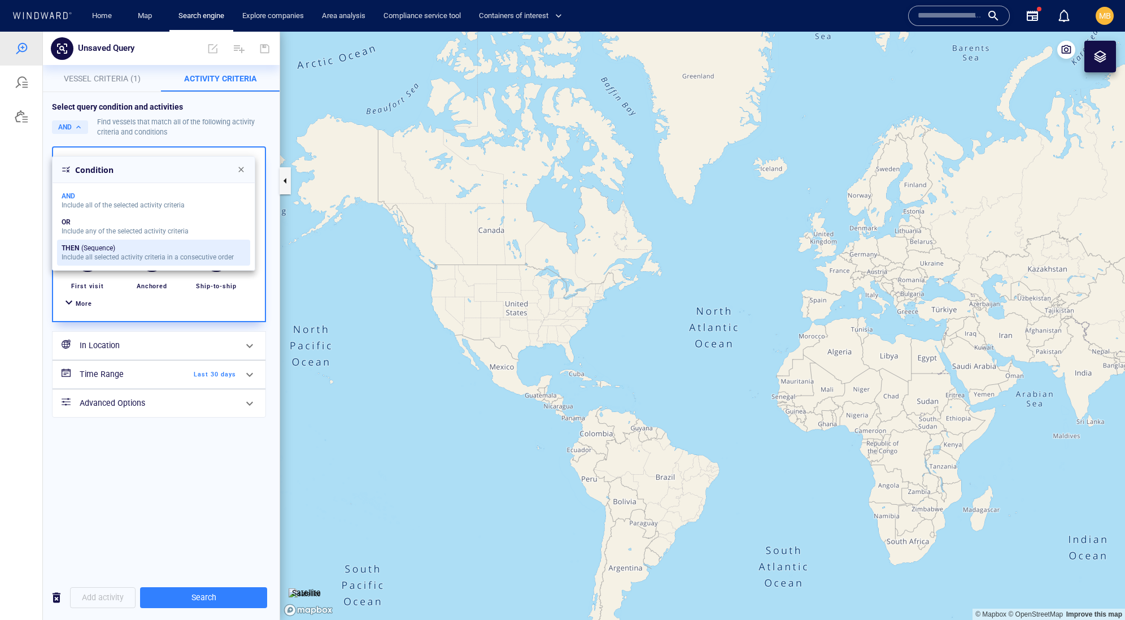
click at [79, 252] on div "THEN" at bounding box center [71, 248] width 18 height 8
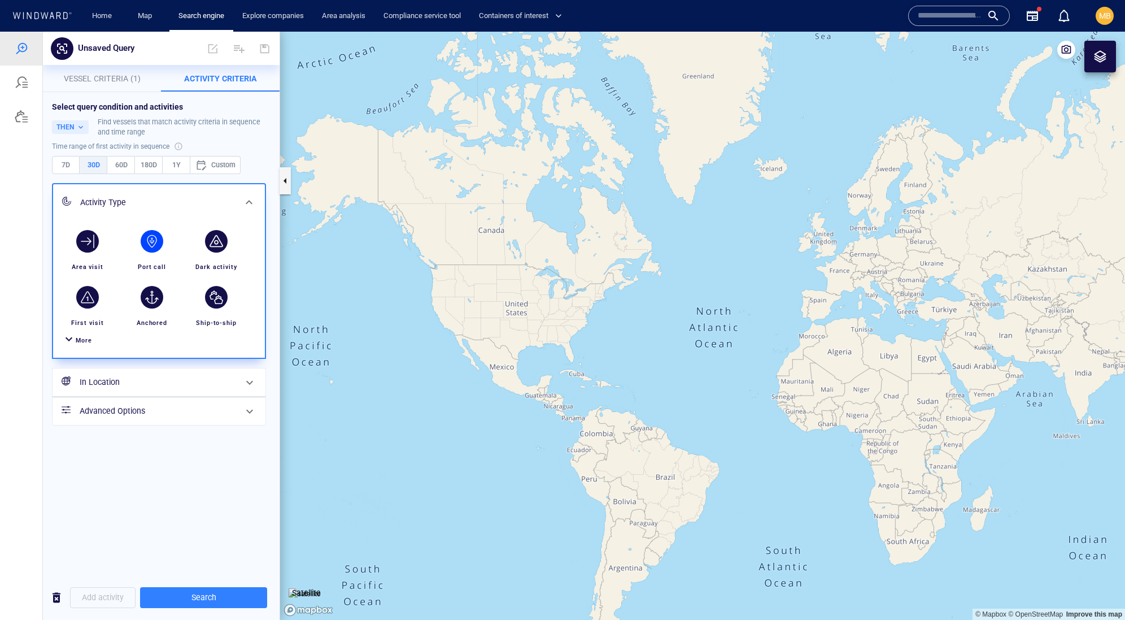
click at [154, 253] on div "button" at bounding box center [152, 241] width 23 height 23
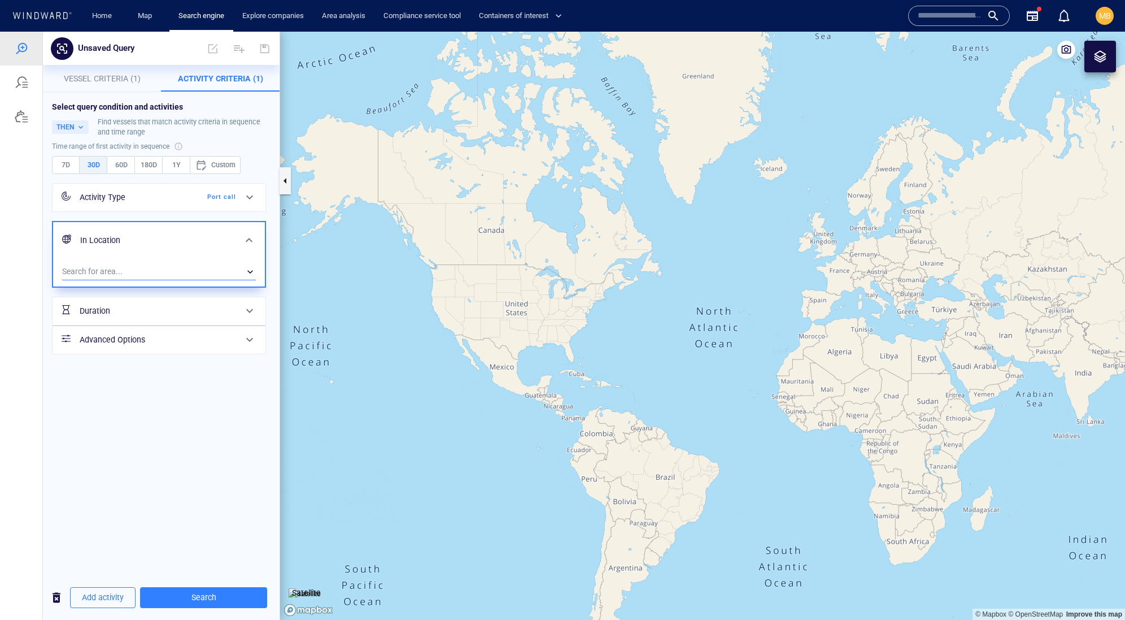
click at [147, 280] on div "​" at bounding box center [159, 271] width 194 height 17
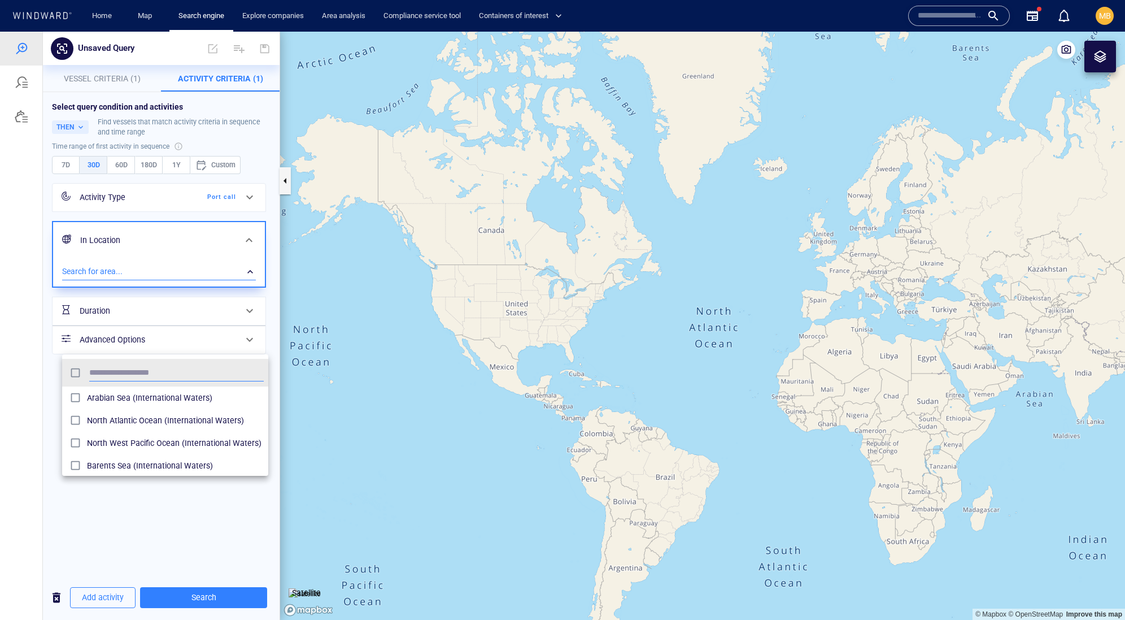
scroll to position [1, 1]
type input "*"
type input "***"
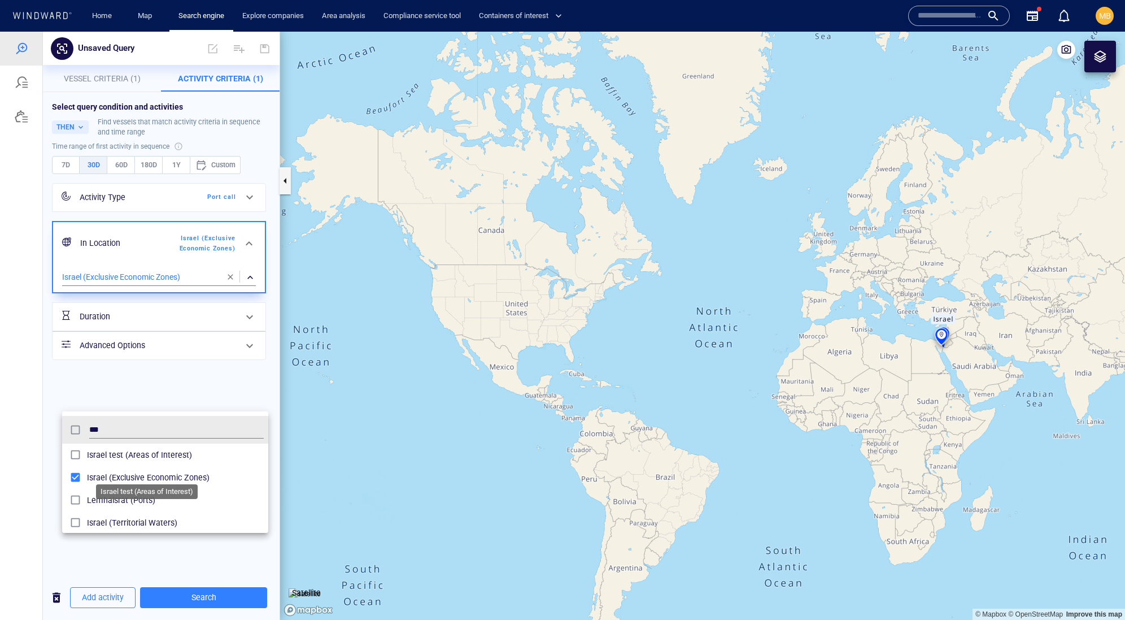
drag, startPoint x: 163, startPoint y: 464, endPoint x: 118, endPoint y: 468, distance: 44.8
click at [118, 462] on span "Israel test (Areas of Interest)" at bounding box center [175, 455] width 177 height 14
click at [163, 205] on div at bounding box center [562, 326] width 1125 height 588
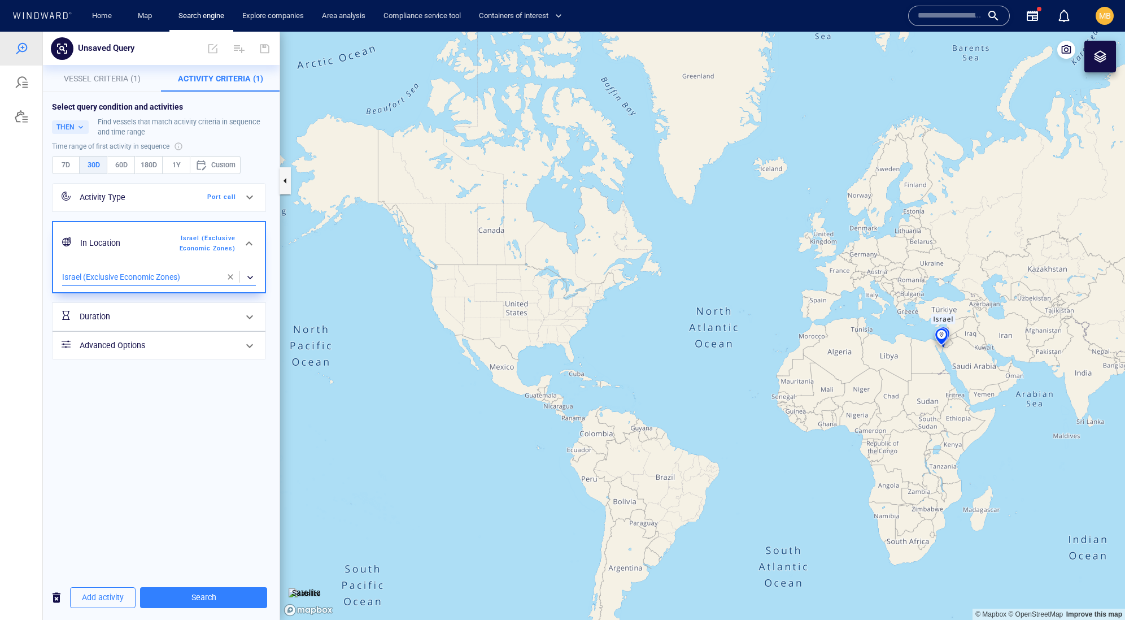
click at [158, 171] on span "180D" at bounding box center [149, 165] width 18 height 12
click at [116, 599] on span "Add activity" at bounding box center [103, 597] width 42 height 14
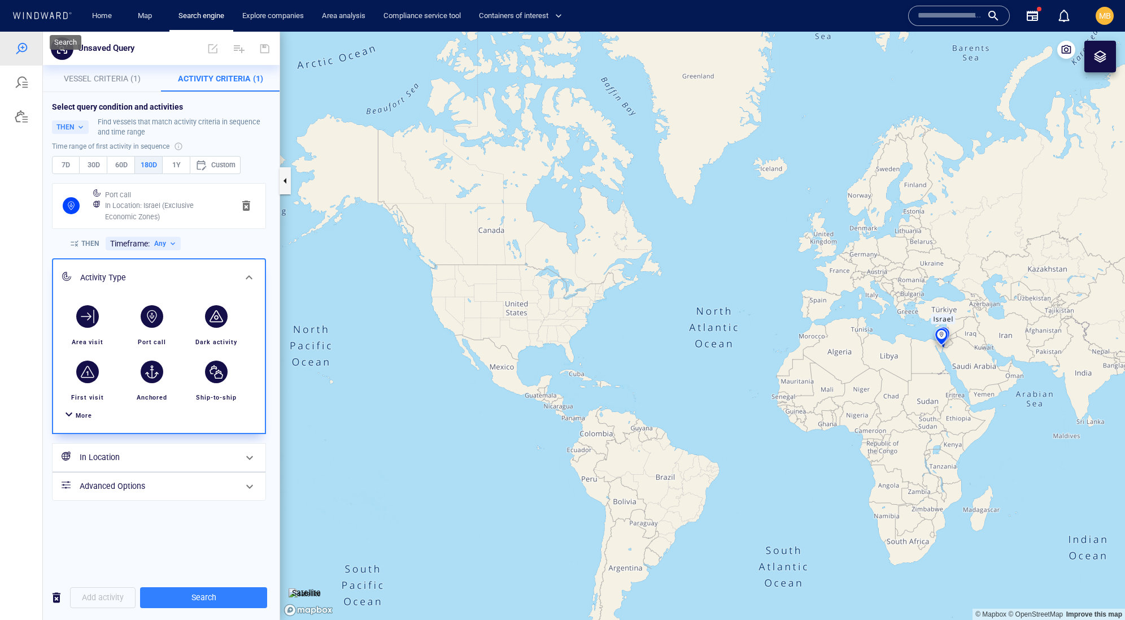
click at [20, 52] on div at bounding box center [22, 49] width 14 height 14
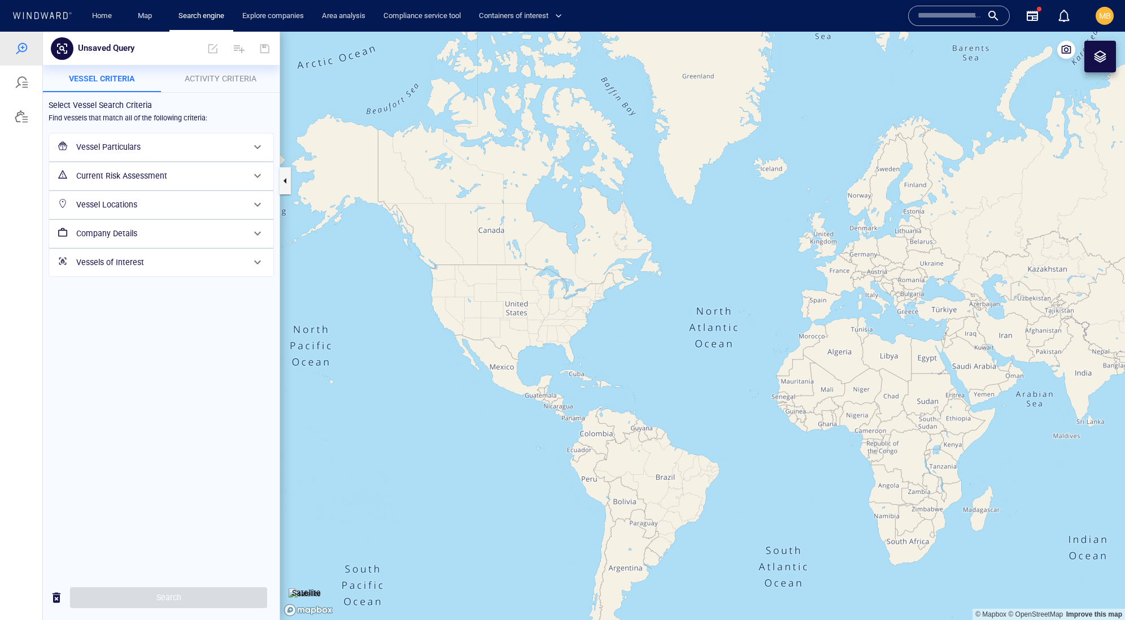
click at [147, 154] on h6 "Vessel Particulars" at bounding box center [160, 147] width 168 height 14
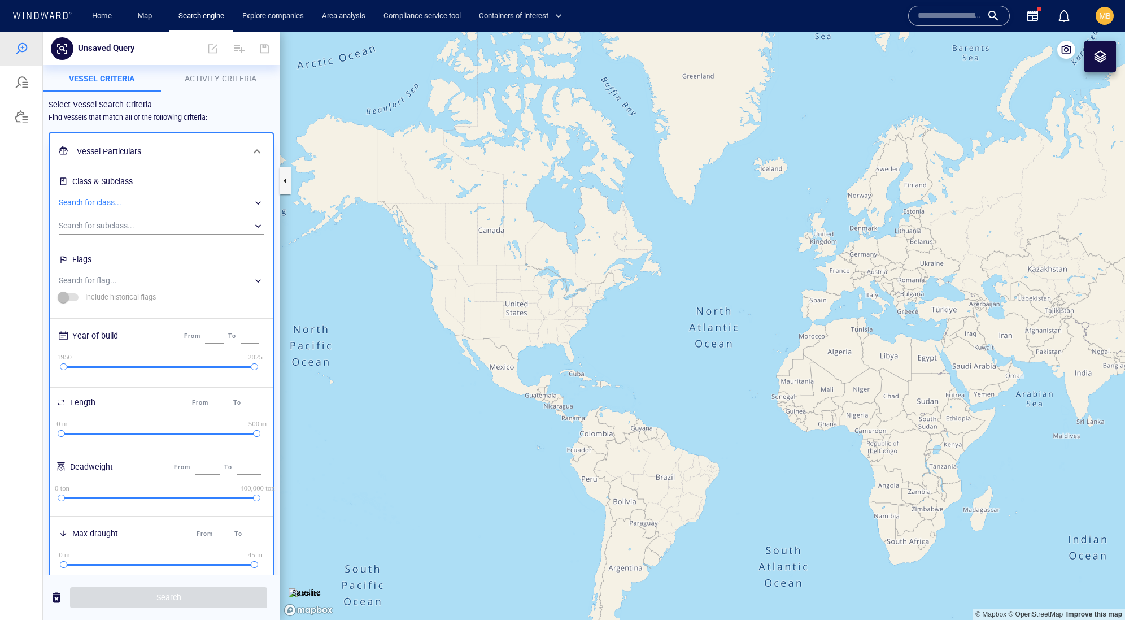
click at [138, 211] on div "​" at bounding box center [161, 202] width 205 height 17
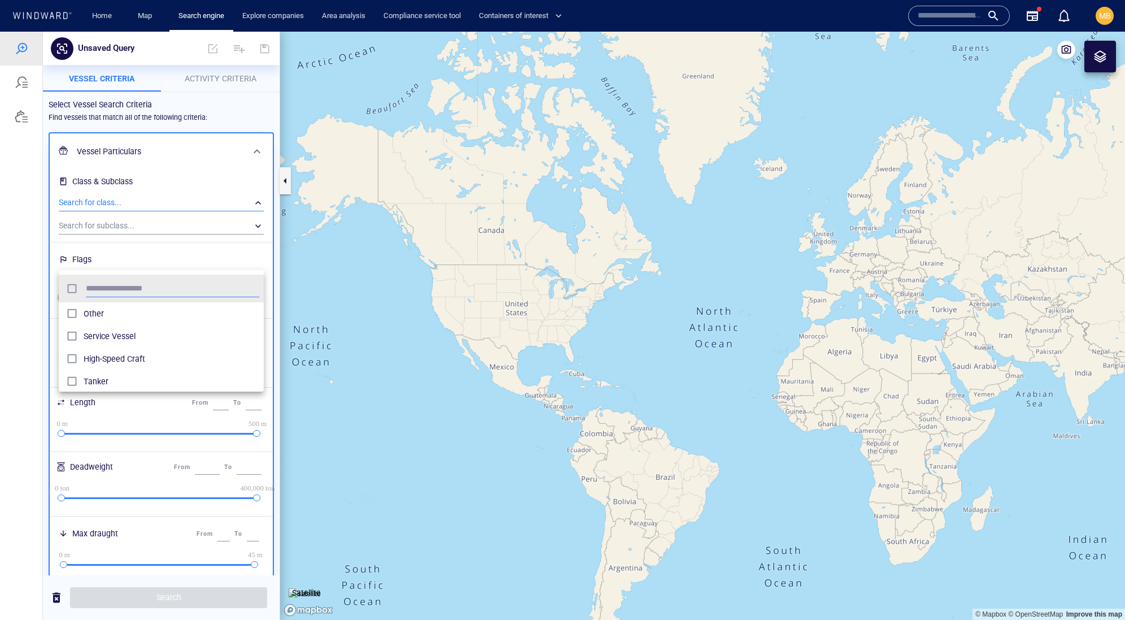
scroll to position [123, 206]
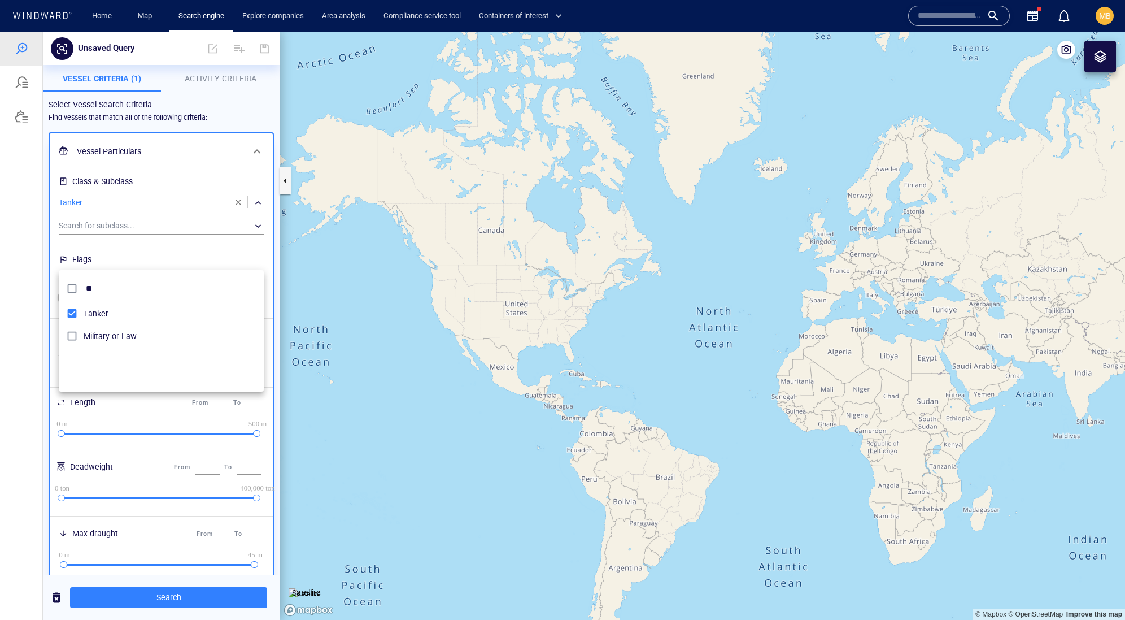
type input "*"
type input "*****"
click at [238, 77] on div at bounding box center [562, 326] width 1125 height 588
click at [234, 78] on span "Activity Criteria" at bounding box center [221, 78] width 72 height 9
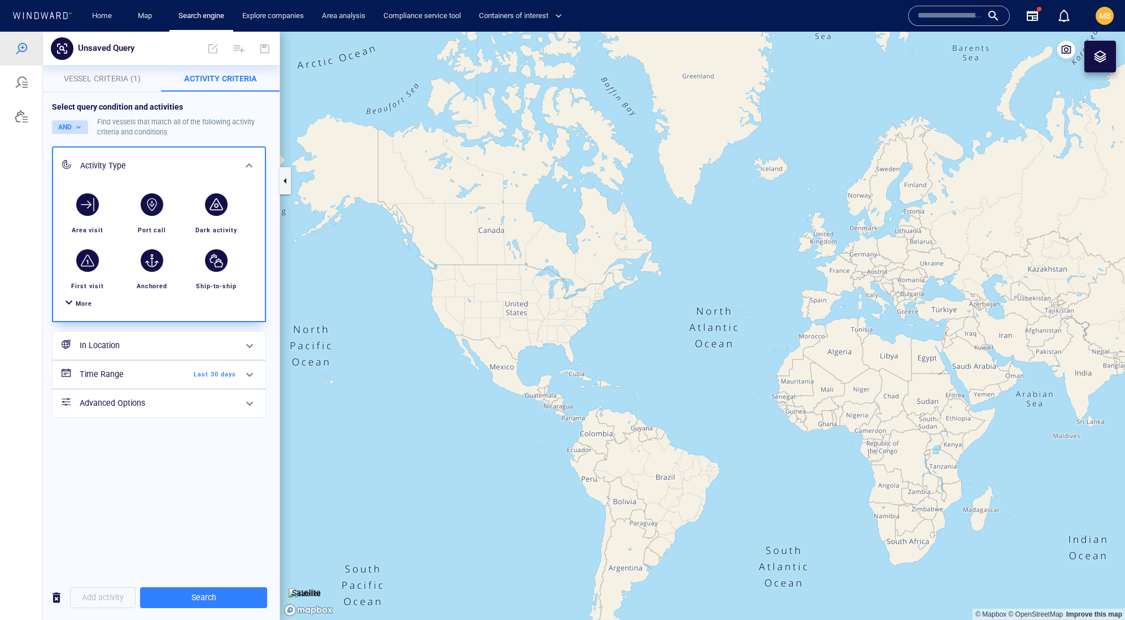
click at [77, 134] on button "AND" at bounding box center [70, 127] width 36 height 14
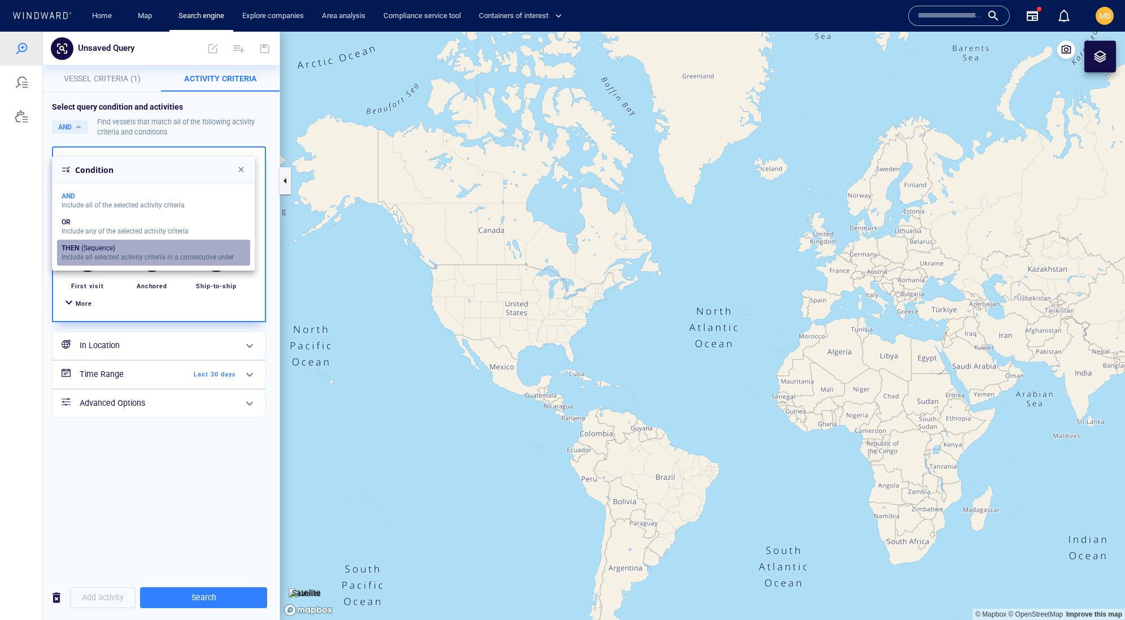
click at [86, 266] on button "THEN (Sequence) Include all selected activity criteria in a consecutive order" at bounding box center [153, 253] width 193 height 26
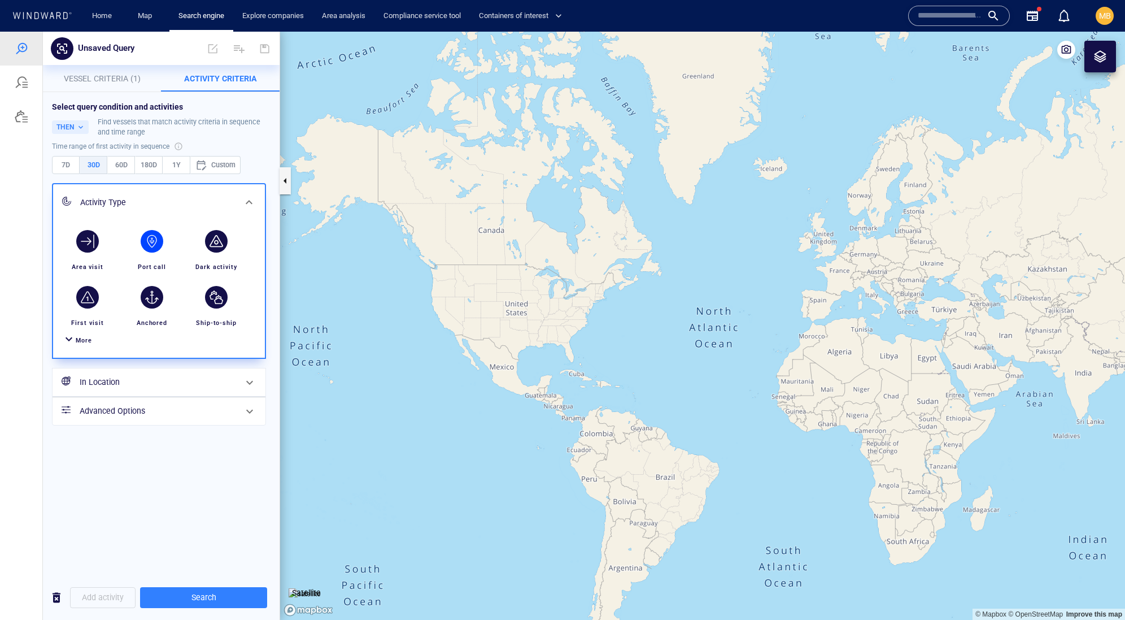
click at [153, 253] on div "button" at bounding box center [152, 241] width 23 height 23
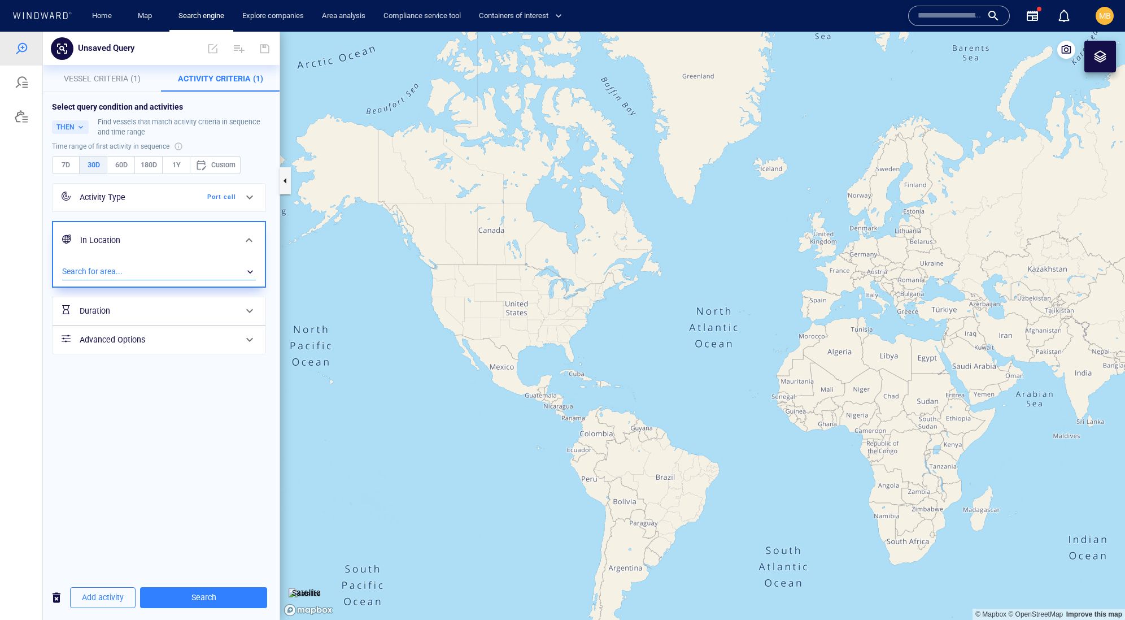
click at [139, 280] on div "​" at bounding box center [159, 271] width 194 height 17
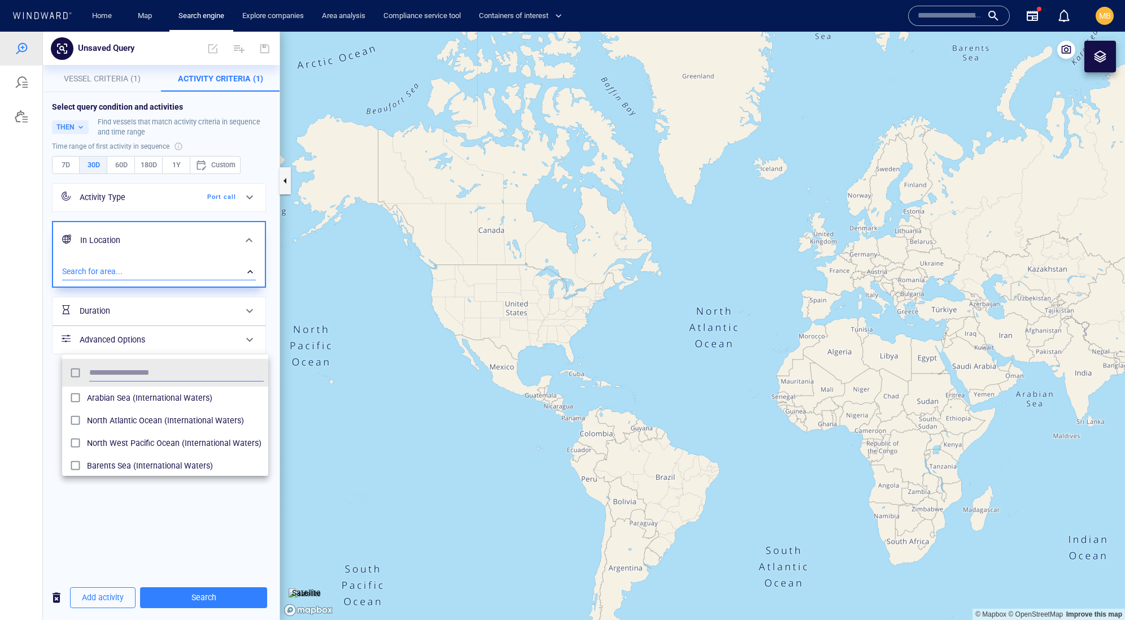
scroll to position [123, 206]
type input "*"
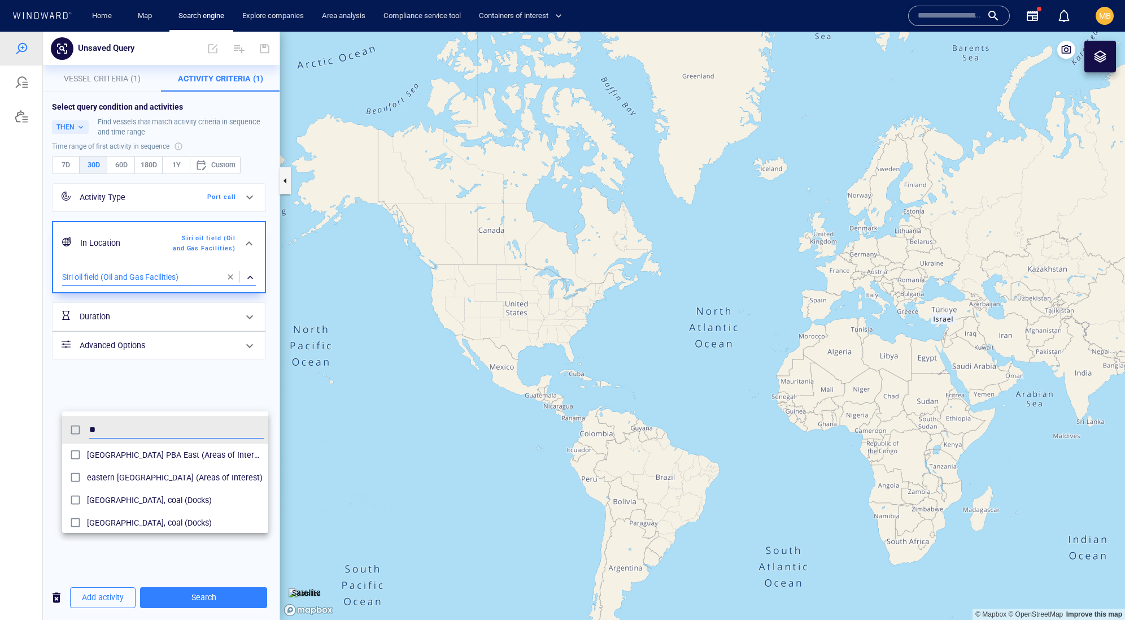
type input "*"
type input "***"
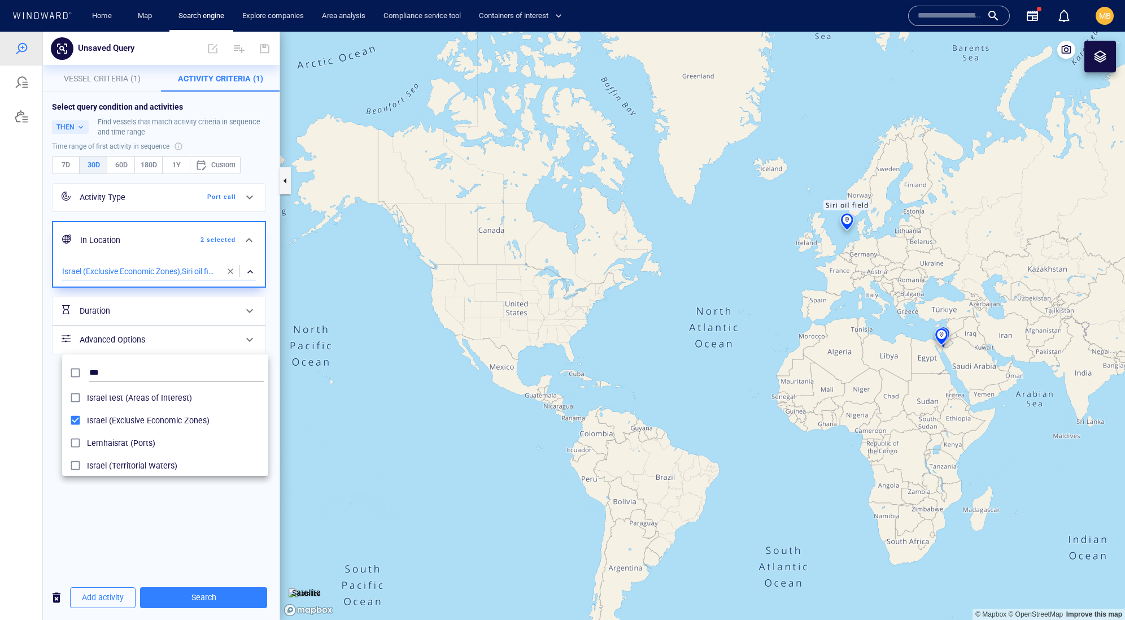
drag, startPoint x: 121, startPoint y: 351, endPoint x: 166, endPoint y: 206, distance: 152.6
click at [166, 206] on div at bounding box center [562, 326] width 1125 height 588
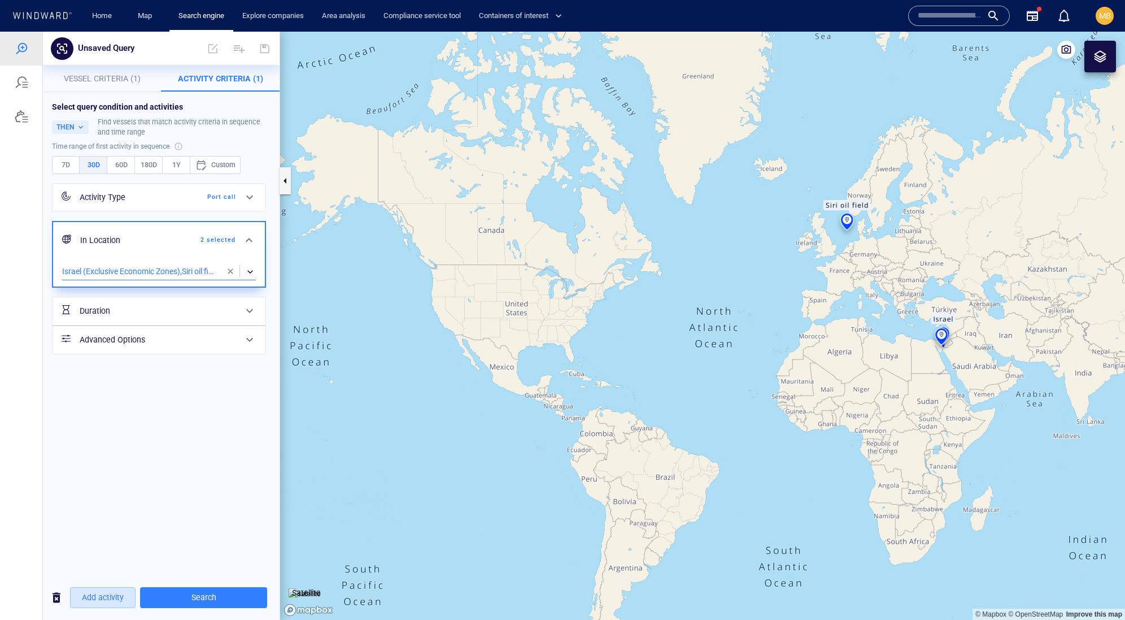
click at [119, 597] on span "Add activity" at bounding box center [103, 597] width 42 height 14
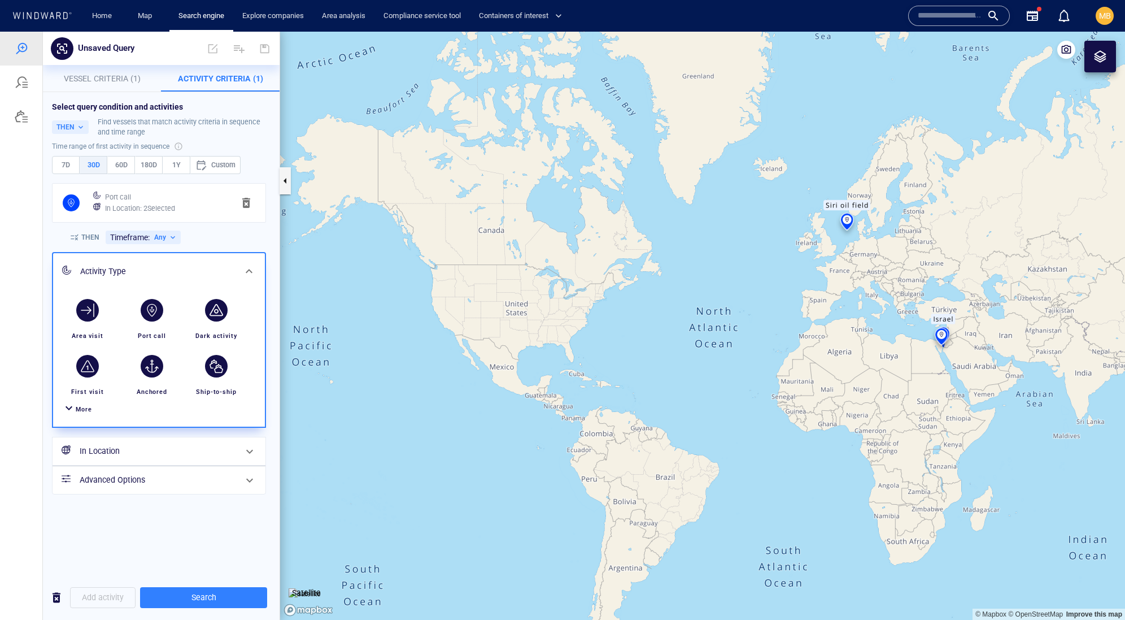
click at [473, 566] on canvas "Map" at bounding box center [702, 326] width 845 height 588
click at [206, 599] on span "Search" at bounding box center [203, 597] width 109 height 14
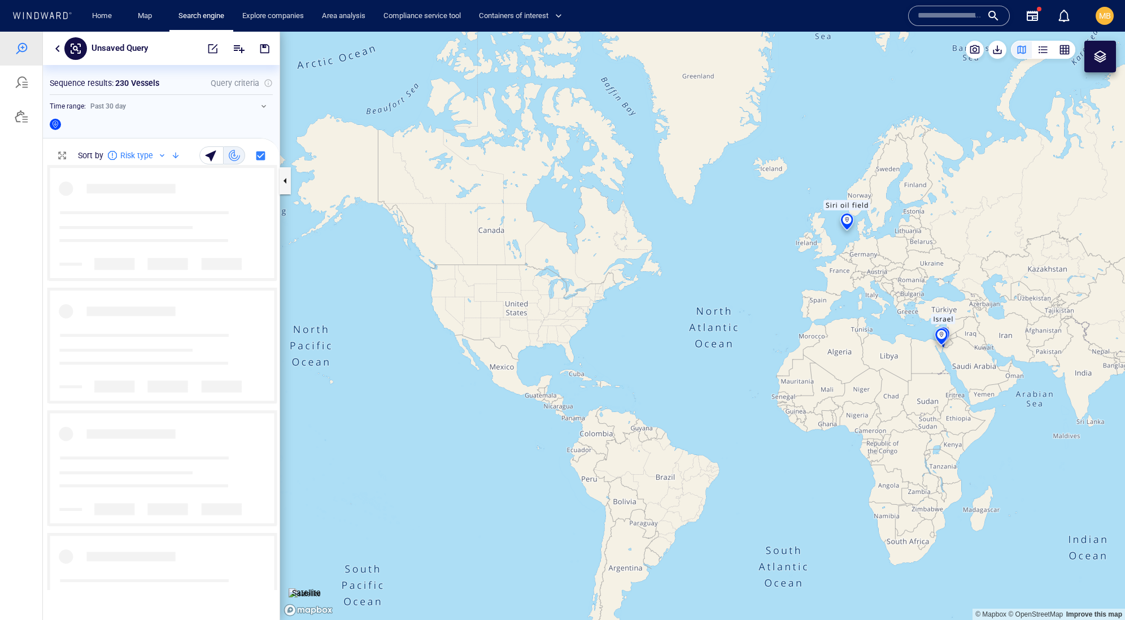
scroll to position [425, 236]
click at [193, 284] on icon "Loading vessel..." at bounding box center [161, 224] width 237 height 119
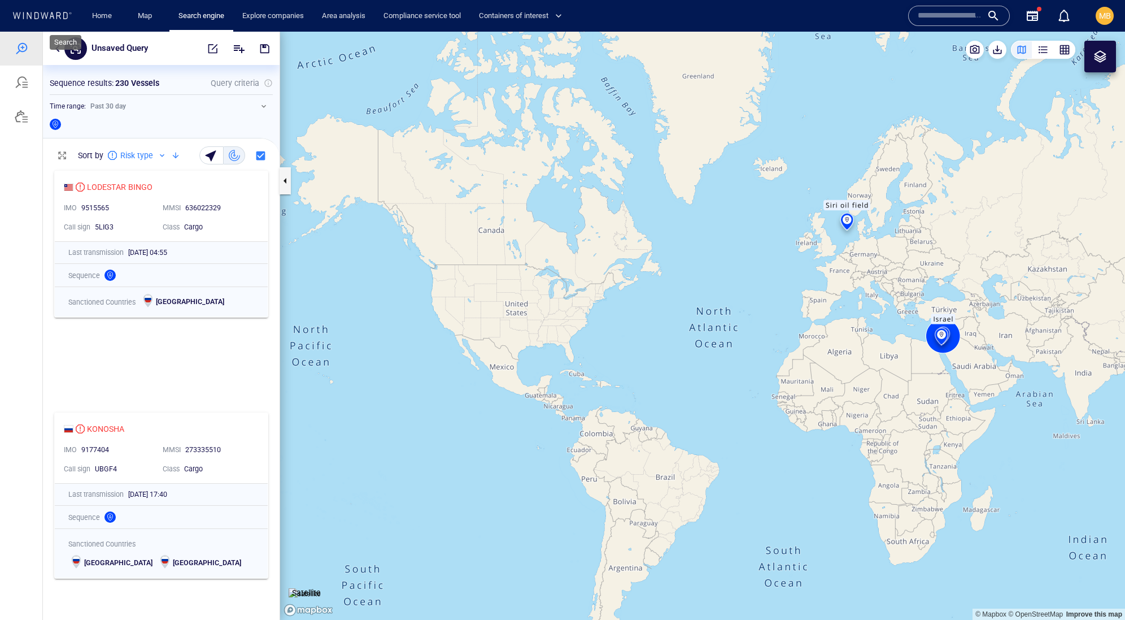
click at [27, 50] on div at bounding box center [22, 49] width 14 height 14
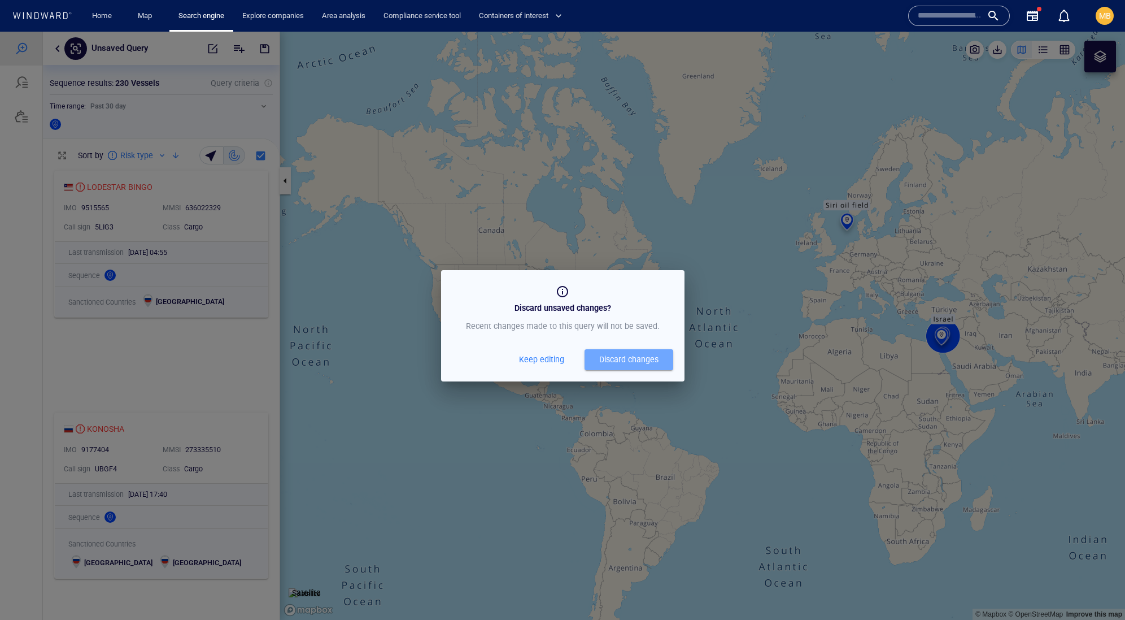
click at [618, 367] on div "Discard changes" at bounding box center [628, 360] width 59 height 14
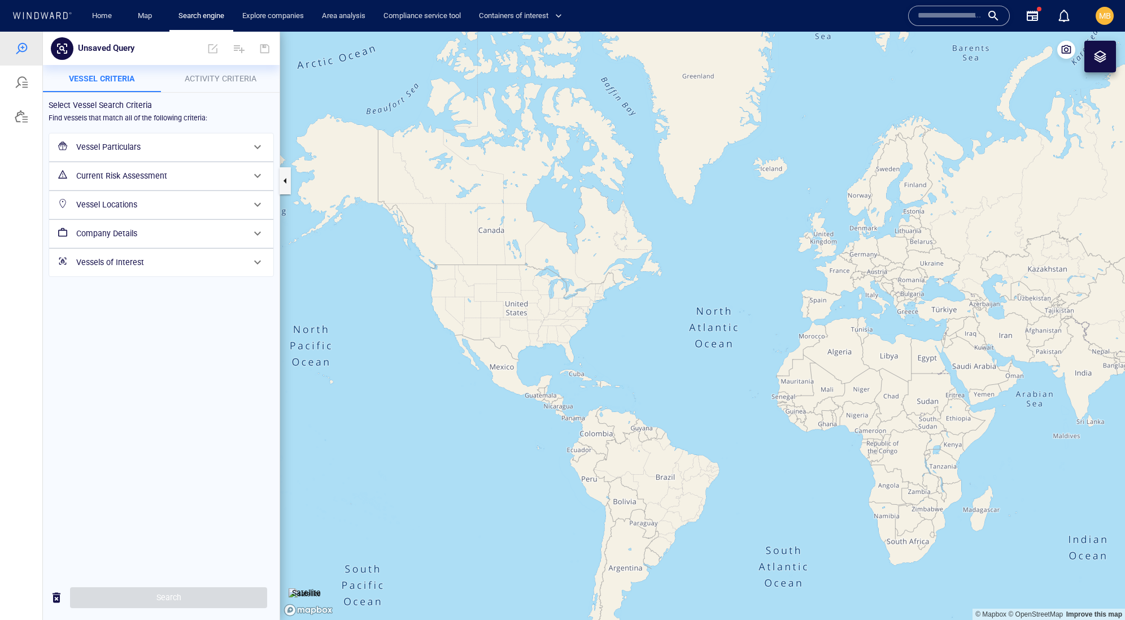
click at [254, 190] on div "Current Risk Assessment" at bounding box center [161, 176] width 224 height 28
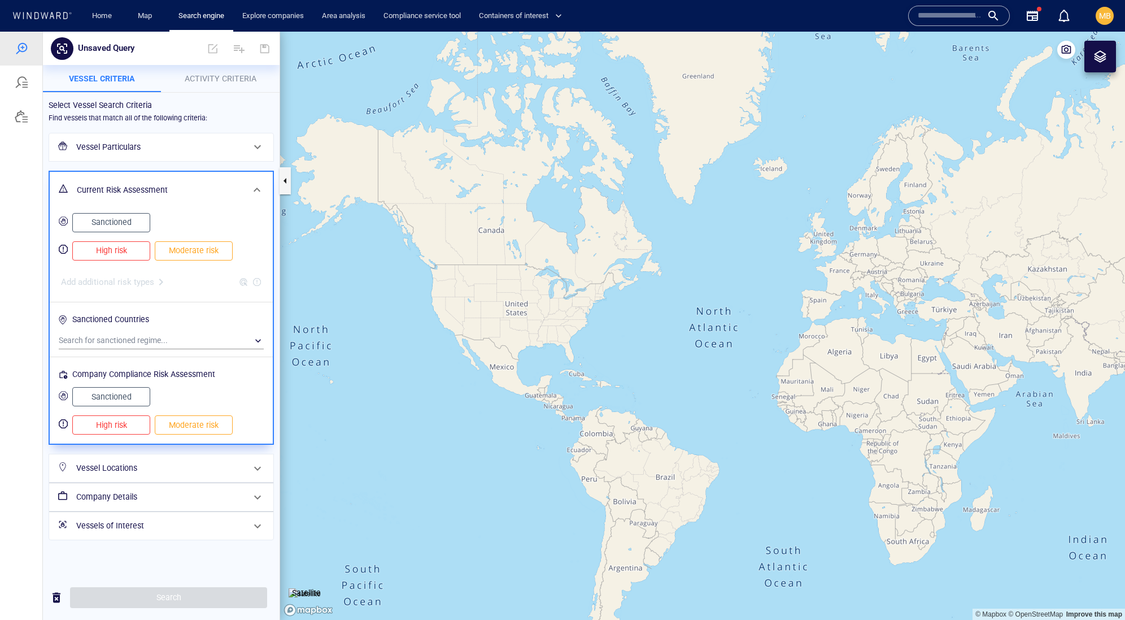
click at [313, 217] on canvas "Map" at bounding box center [702, 326] width 845 height 588
click at [148, 163] on div "Vessel Particulars Current Risk Assessment Sanctioned High risk Moderate risk A…" at bounding box center [161, 336] width 234 height 416
click at [32, 264] on div at bounding box center [21, 326] width 43 height 588
click at [251, 197] on span at bounding box center [257, 190] width 14 height 14
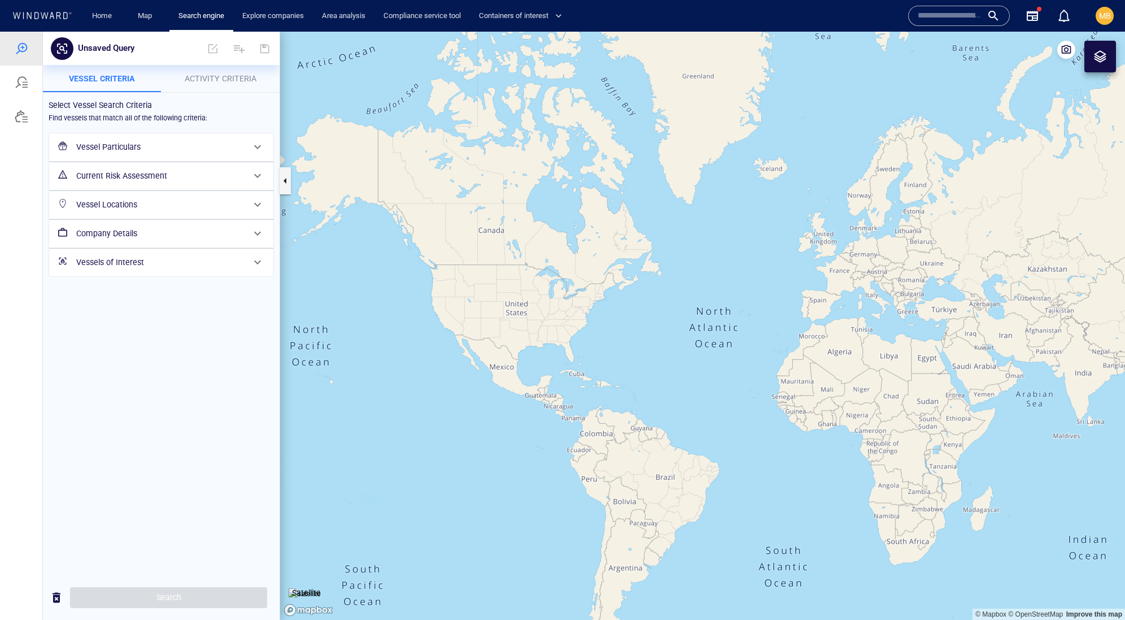
click at [141, 154] on h6 "Vessel Particulars" at bounding box center [160, 147] width 168 height 14
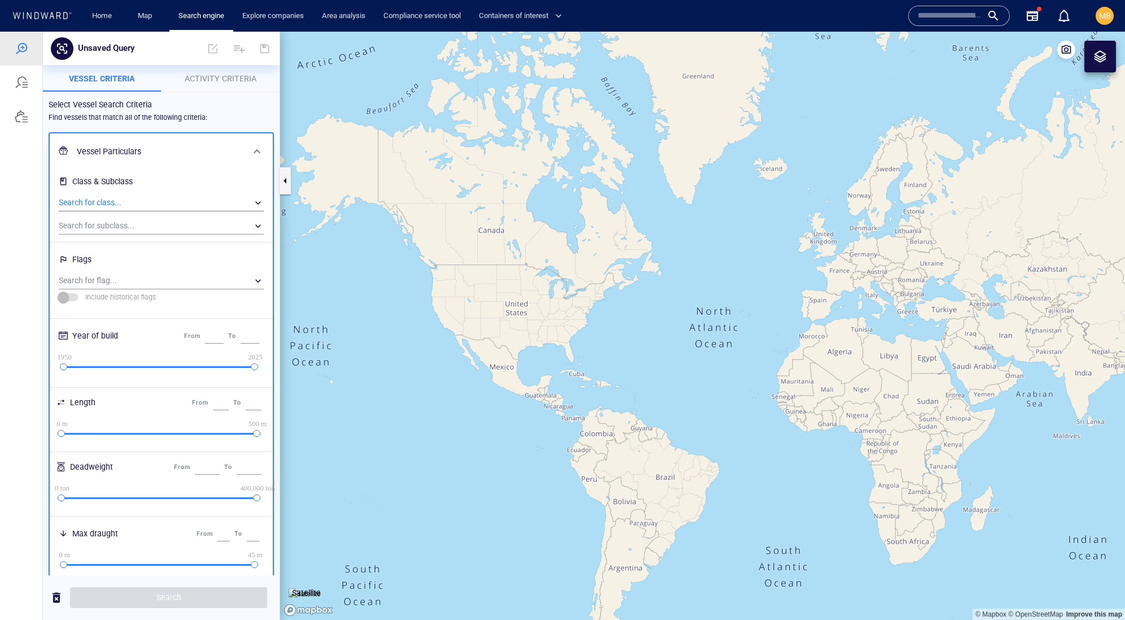
click at [141, 211] on div "​" at bounding box center [161, 202] width 205 height 17
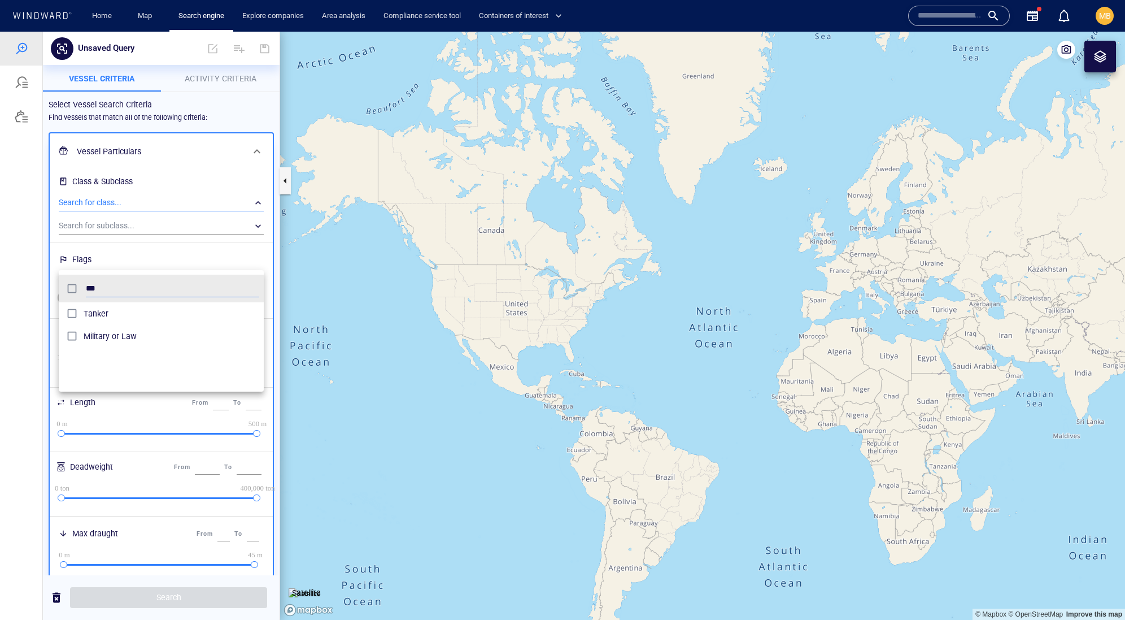
scroll to position [123, 206]
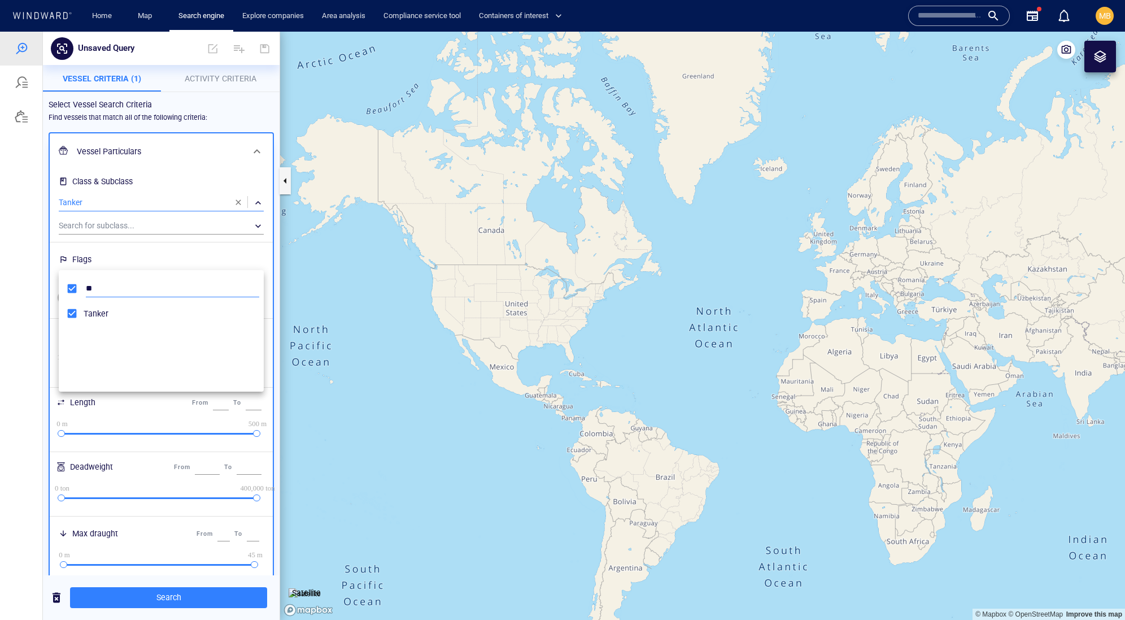
type input "*"
type input "*****"
click at [217, 148] on div at bounding box center [562, 326] width 1125 height 588
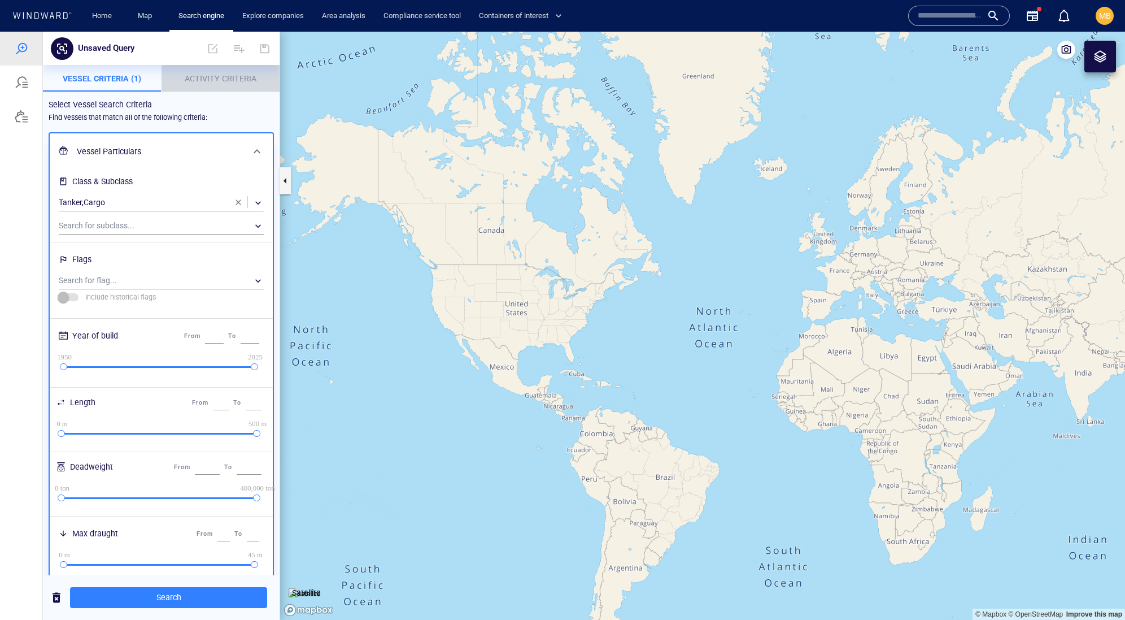
click at [211, 77] on span "Activity Criteria" at bounding box center [221, 78] width 72 height 9
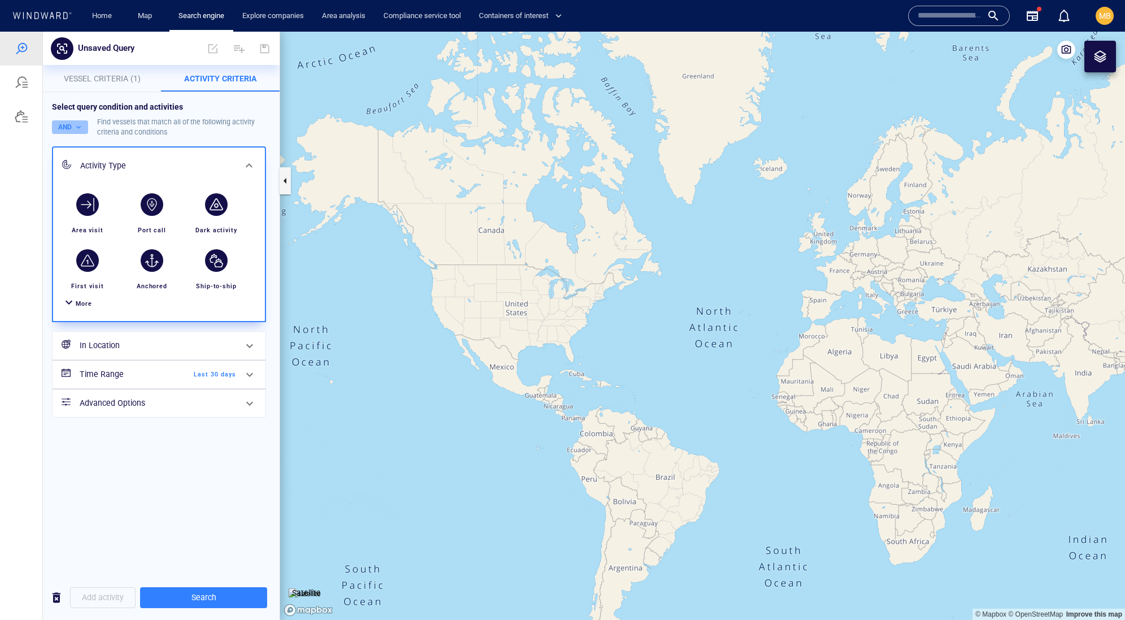
click at [80, 134] on button "AND" at bounding box center [70, 127] width 36 height 14
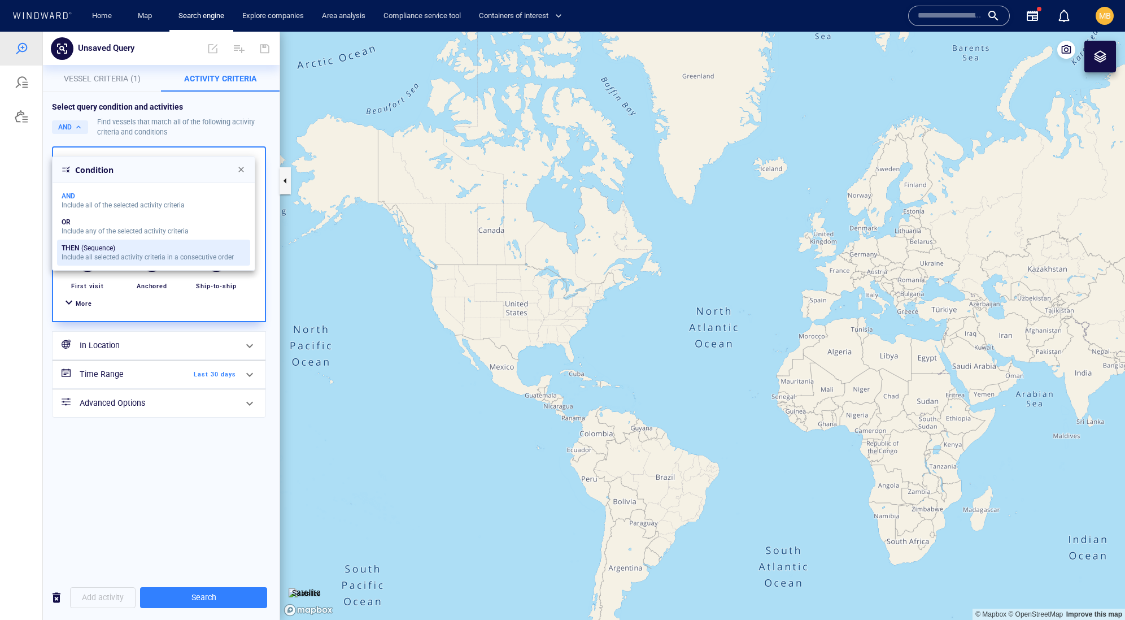
click at [79, 252] on div "THEN" at bounding box center [71, 248] width 18 height 8
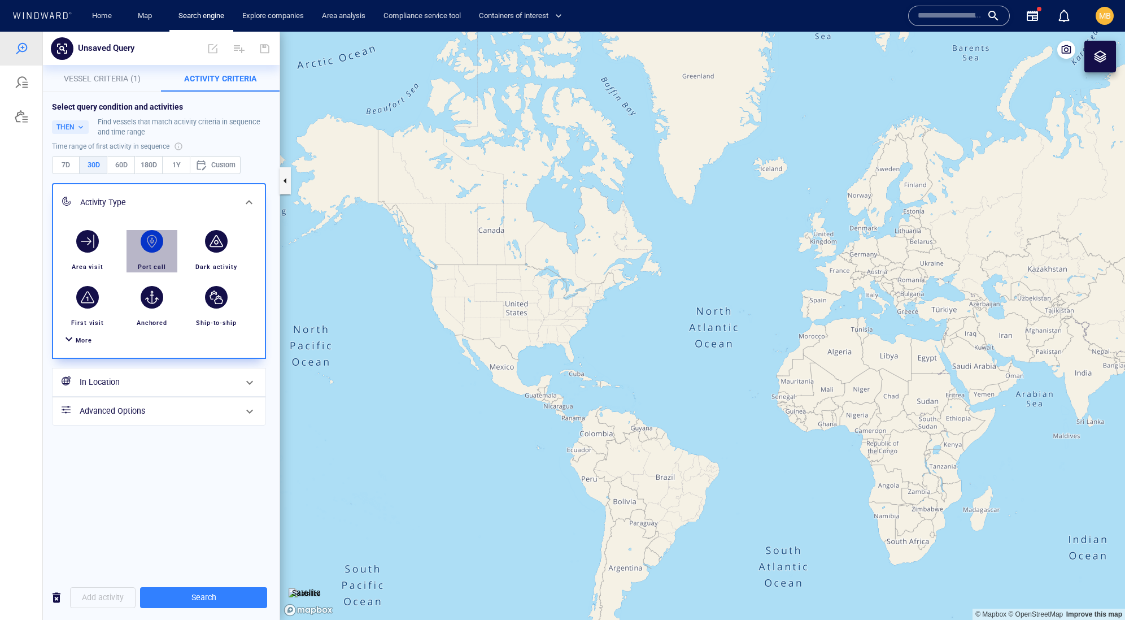
click at [152, 253] on div "button" at bounding box center [152, 241] width 23 height 23
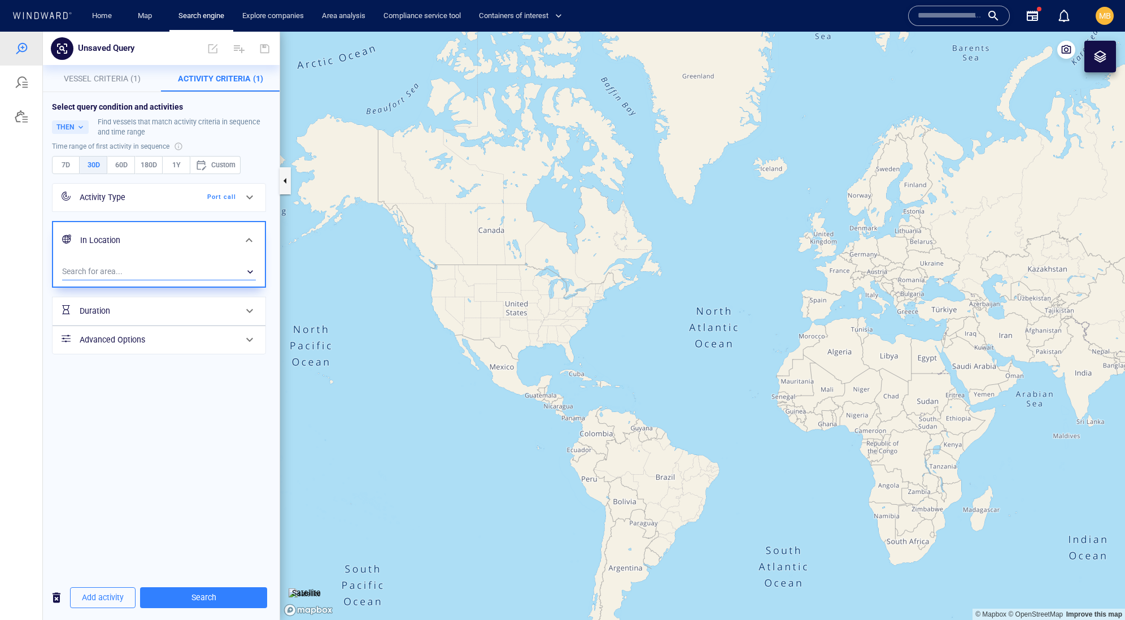
click at [133, 280] on div "​" at bounding box center [159, 271] width 194 height 17
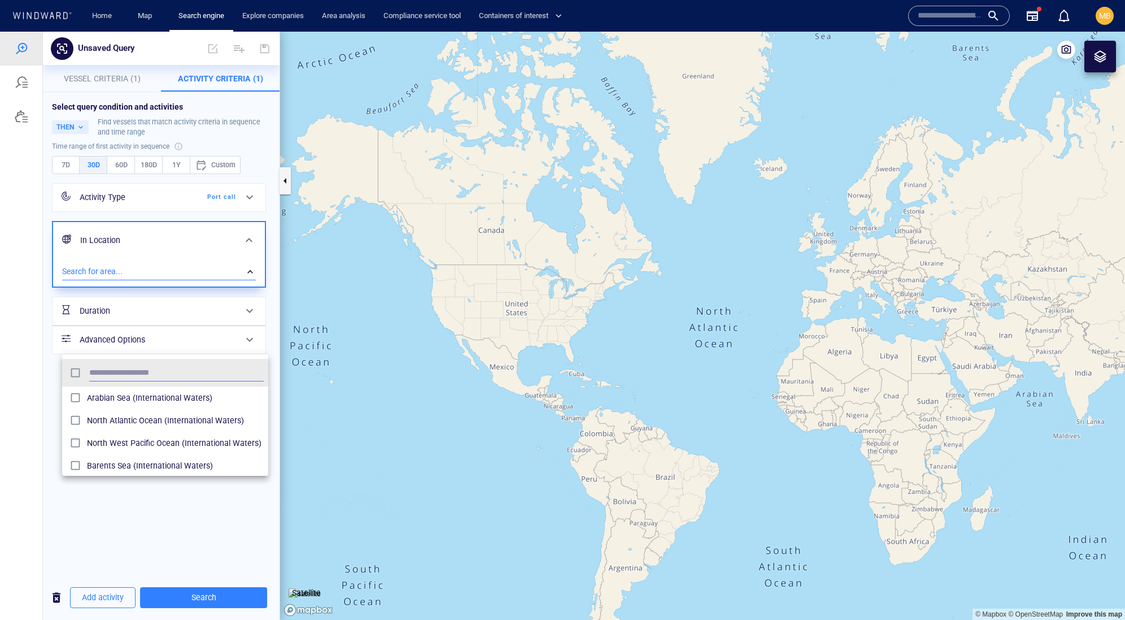
scroll to position [1, 1]
type input "*"
type input "***"
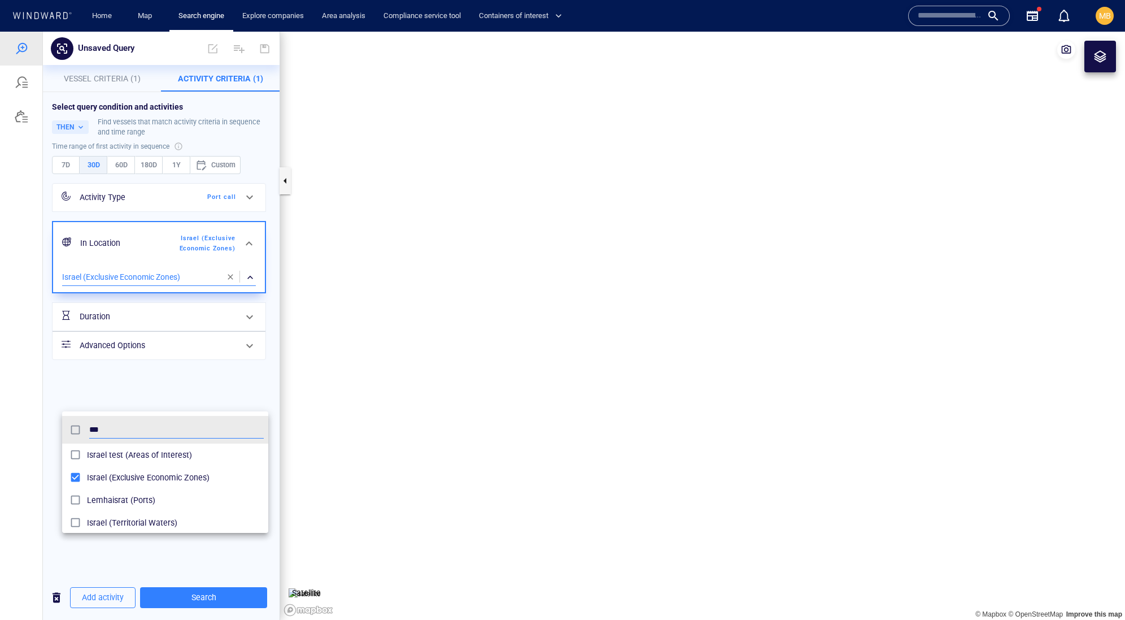
drag, startPoint x: 89, startPoint y: 466, endPoint x: 102, endPoint y: 567, distance: 102.5
click at [102, 567] on div at bounding box center [562, 326] width 1125 height 588
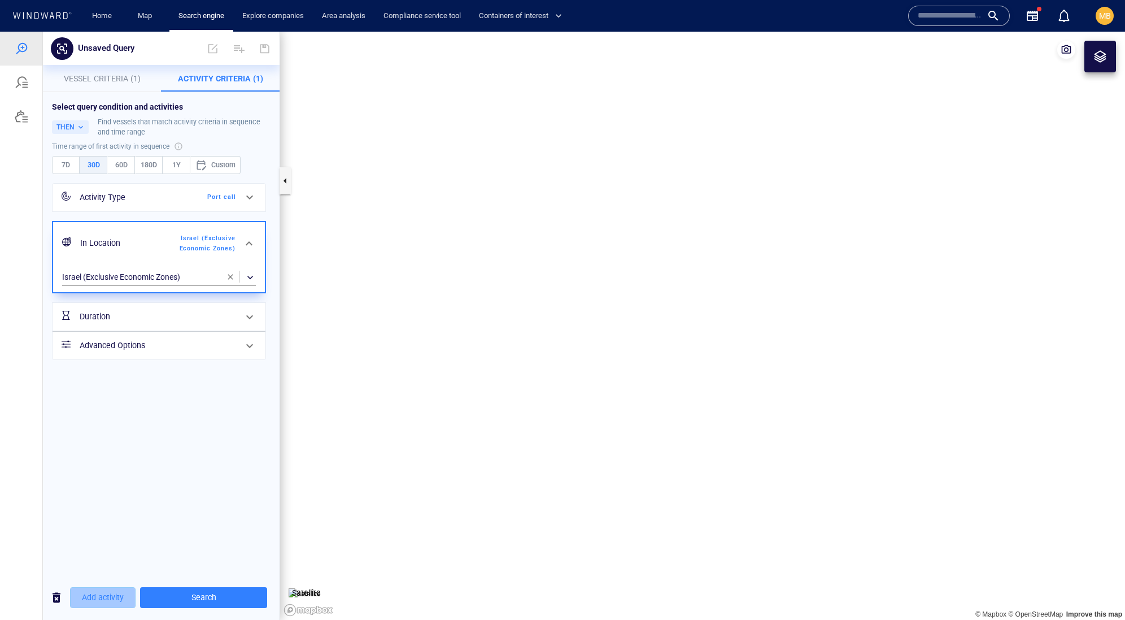
click at [111, 594] on span "Add activity" at bounding box center [103, 597] width 42 height 14
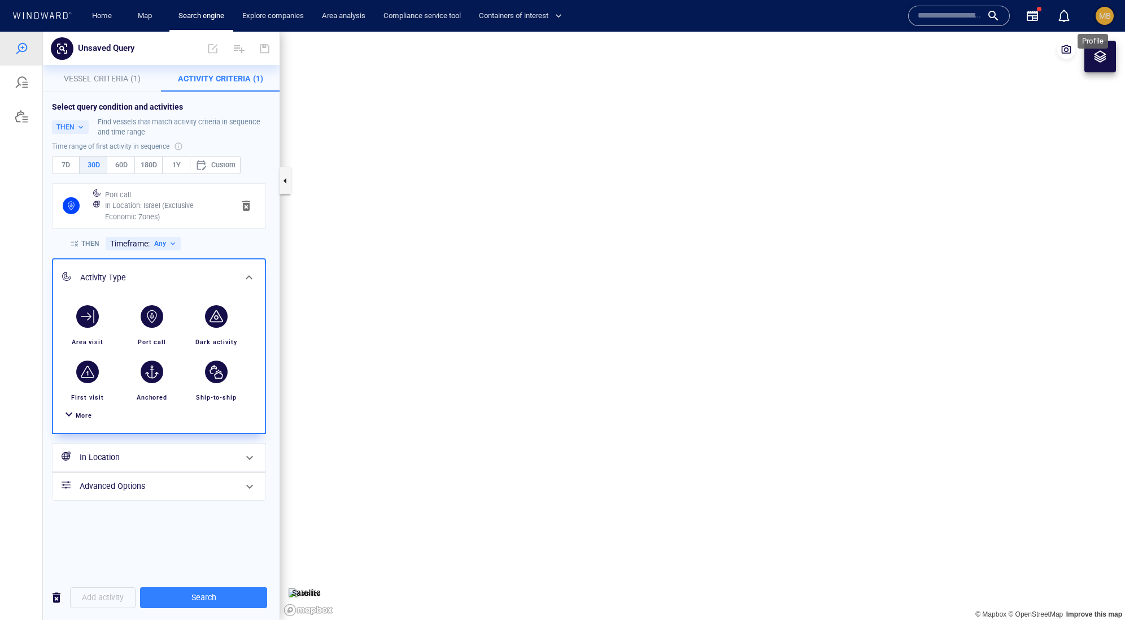
click at [1105, 16] on span "MB" at bounding box center [1105, 15] width 12 height 9
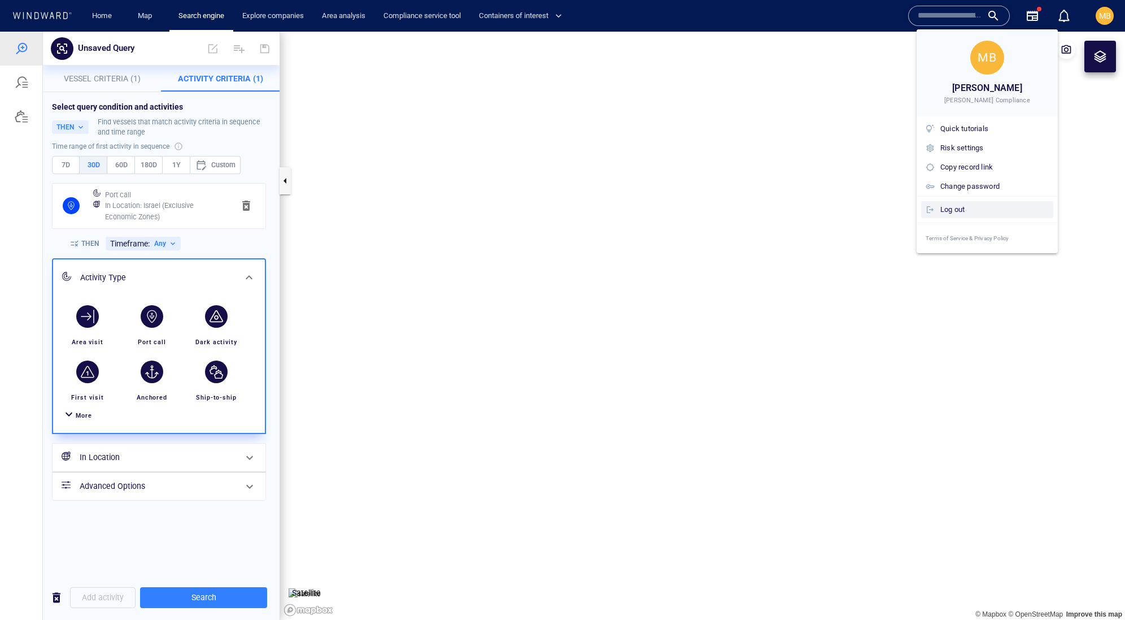
click at [954, 216] on div "Log out" at bounding box center [995, 209] width 108 height 12
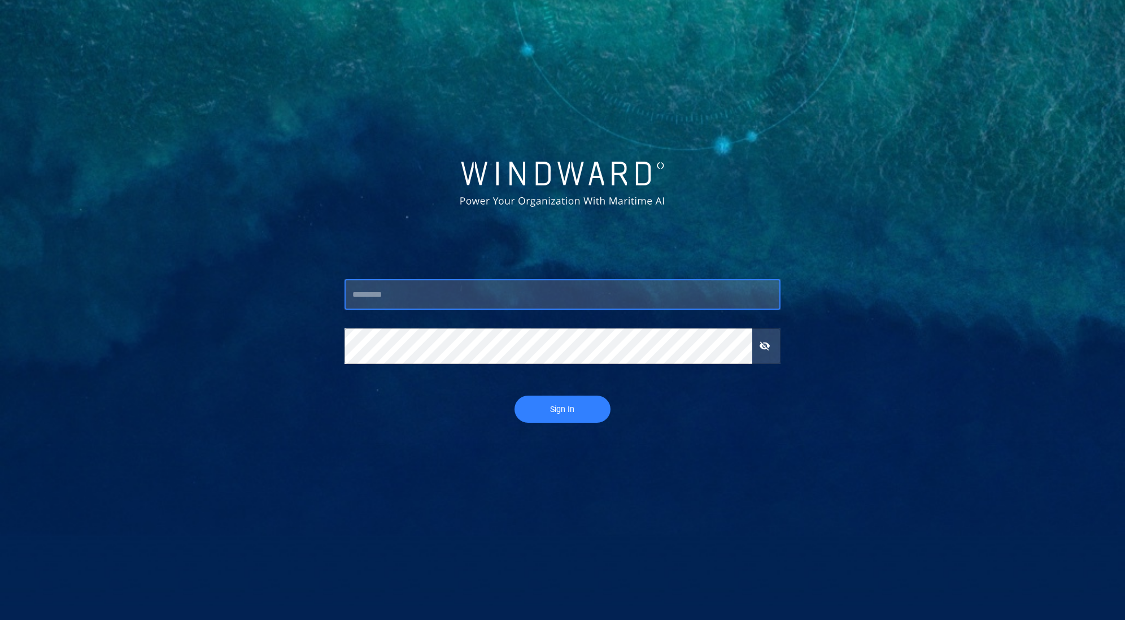
type input "*********"
click at [562, 410] on button "Sign In" at bounding box center [563, 408] width 96 height 27
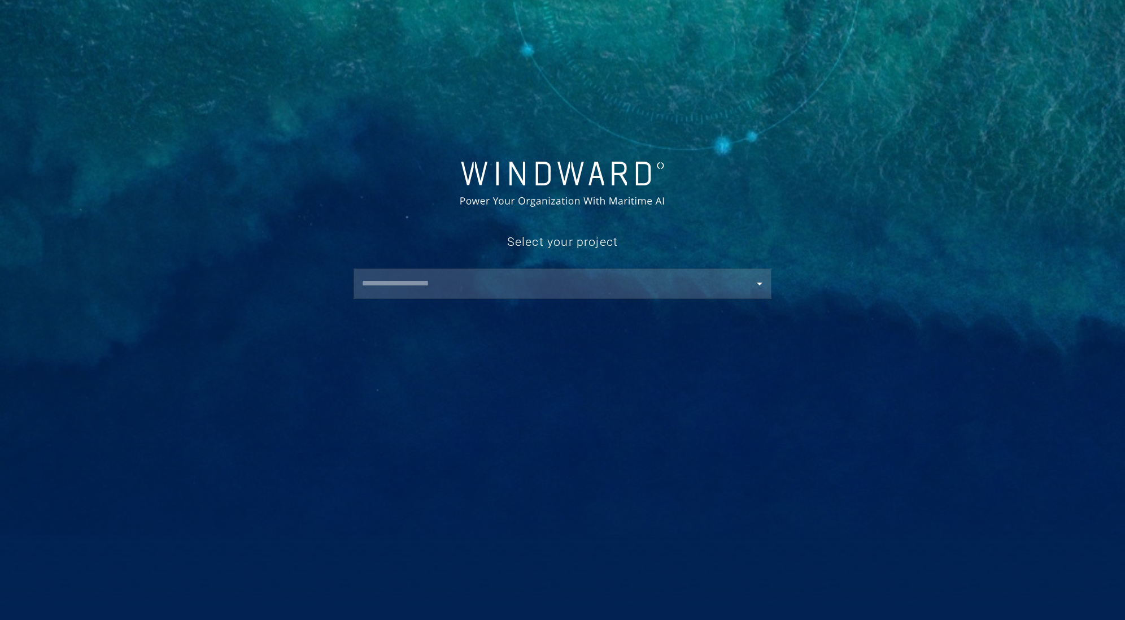
click at [510, 290] on input "text" at bounding box center [566, 283] width 414 height 20
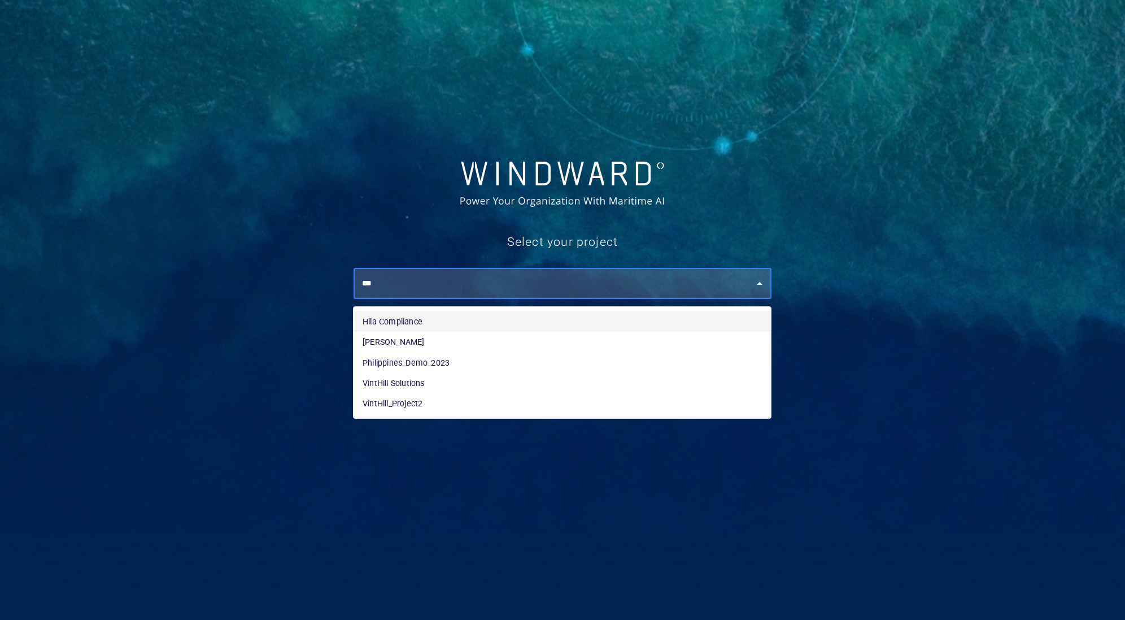
click at [513, 324] on li "Hila Compliance" at bounding box center [563, 321] width 418 height 20
type input "**********"
